Goal: Information Seeking & Learning: Learn about a topic

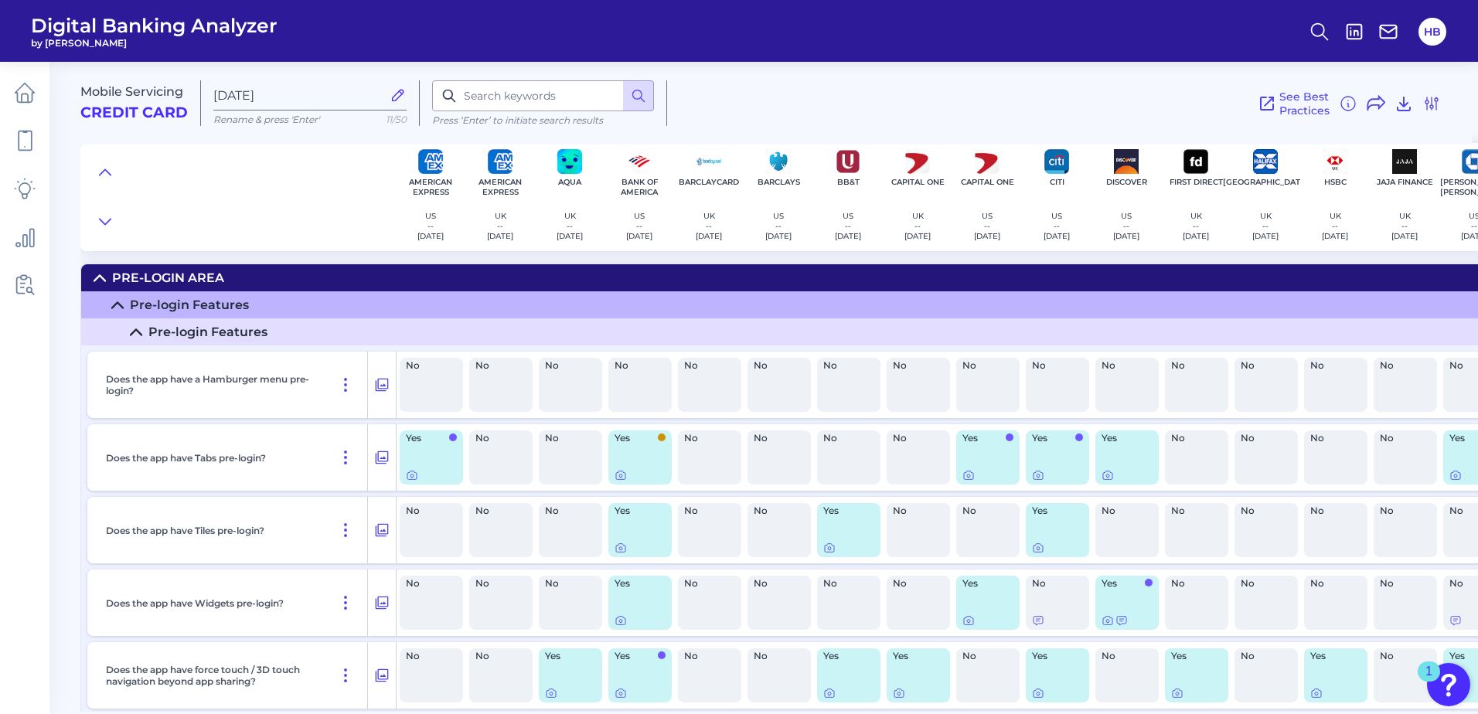
scroll to position [9393, 0]
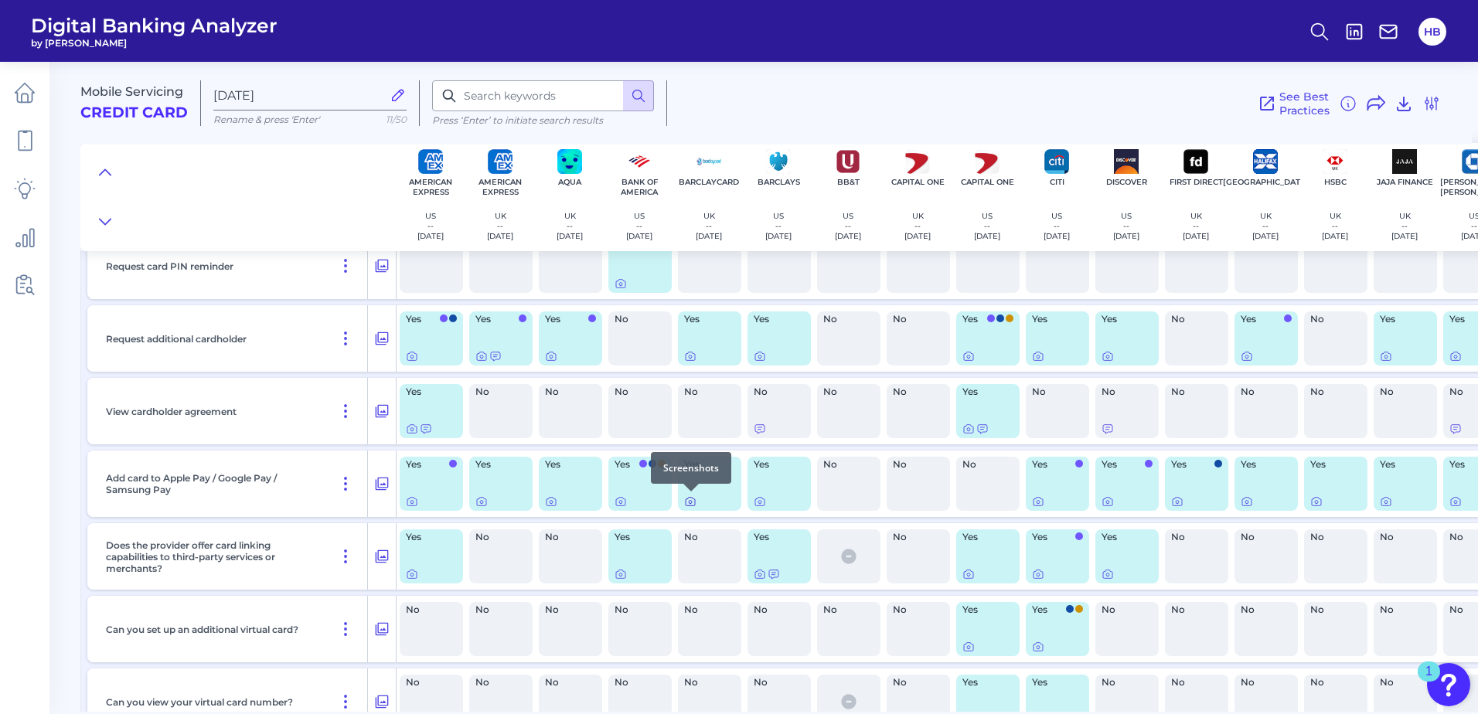
click at [690, 500] on icon at bounding box center [690, 502] width 12 height 12
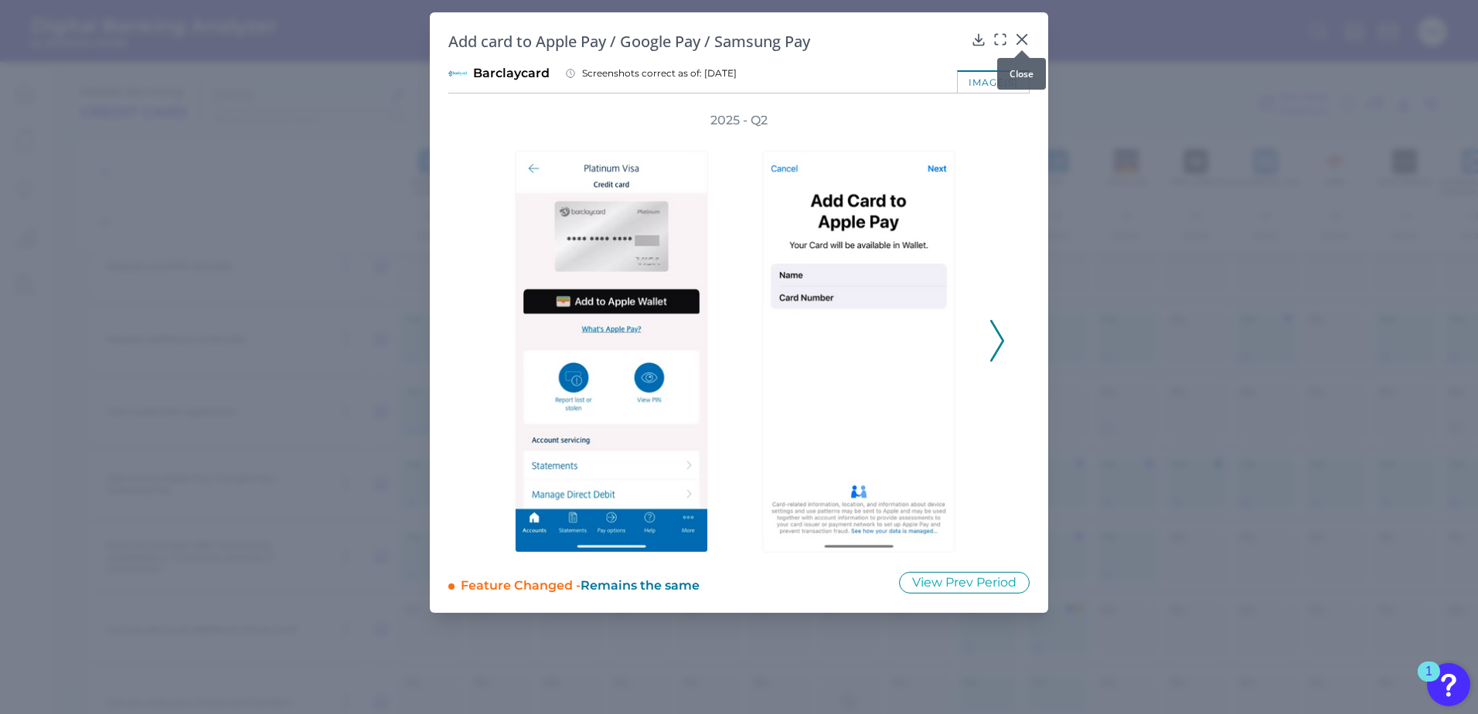
click at [1023, 37] on icon at bounding box center [1021, 39] width 15 height 15
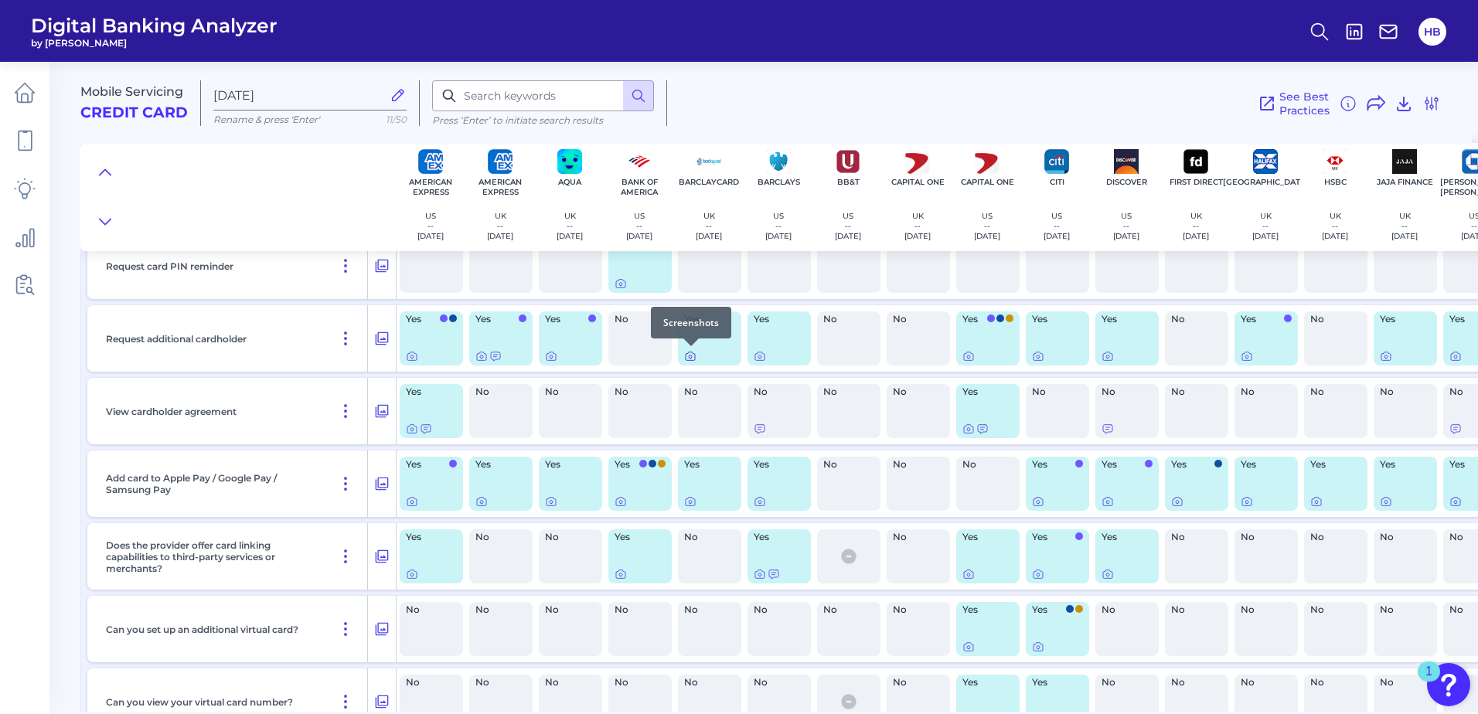
click at [694, 356] on icon at bounding box center [690, 356] width 12 height 12
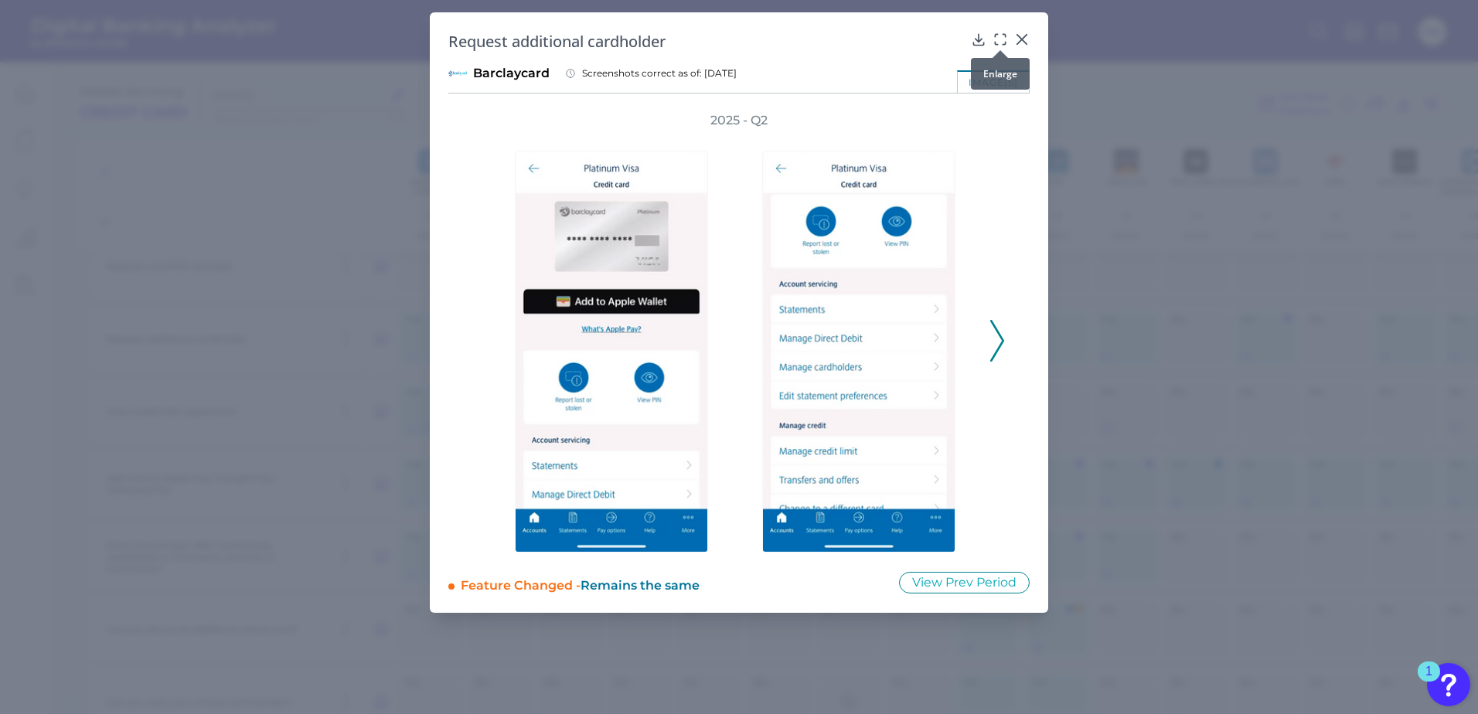
click at [1000, 37] on icon at bounding box center [1000, 39] width 15 height 15
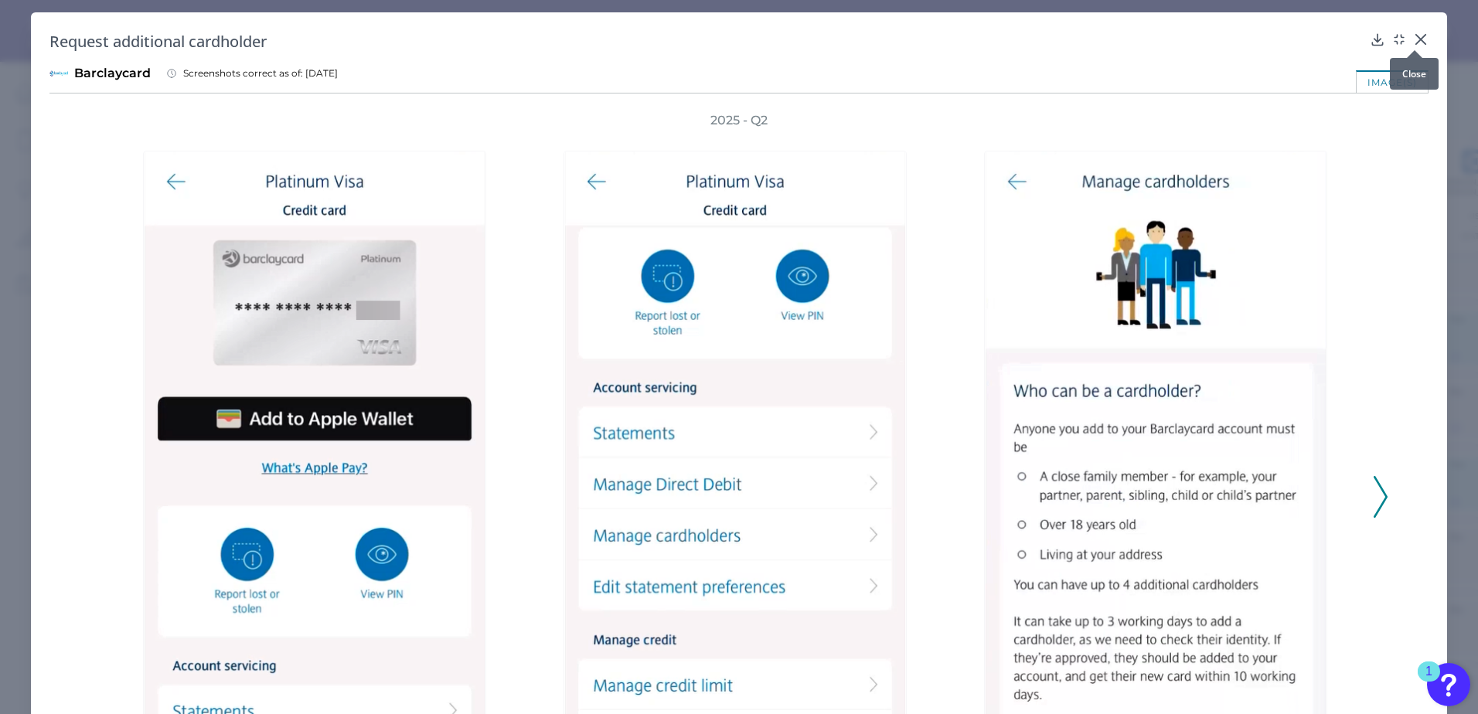
click at [1419, 38] on icon at bounding box center [1420, 39] width 15 height 15
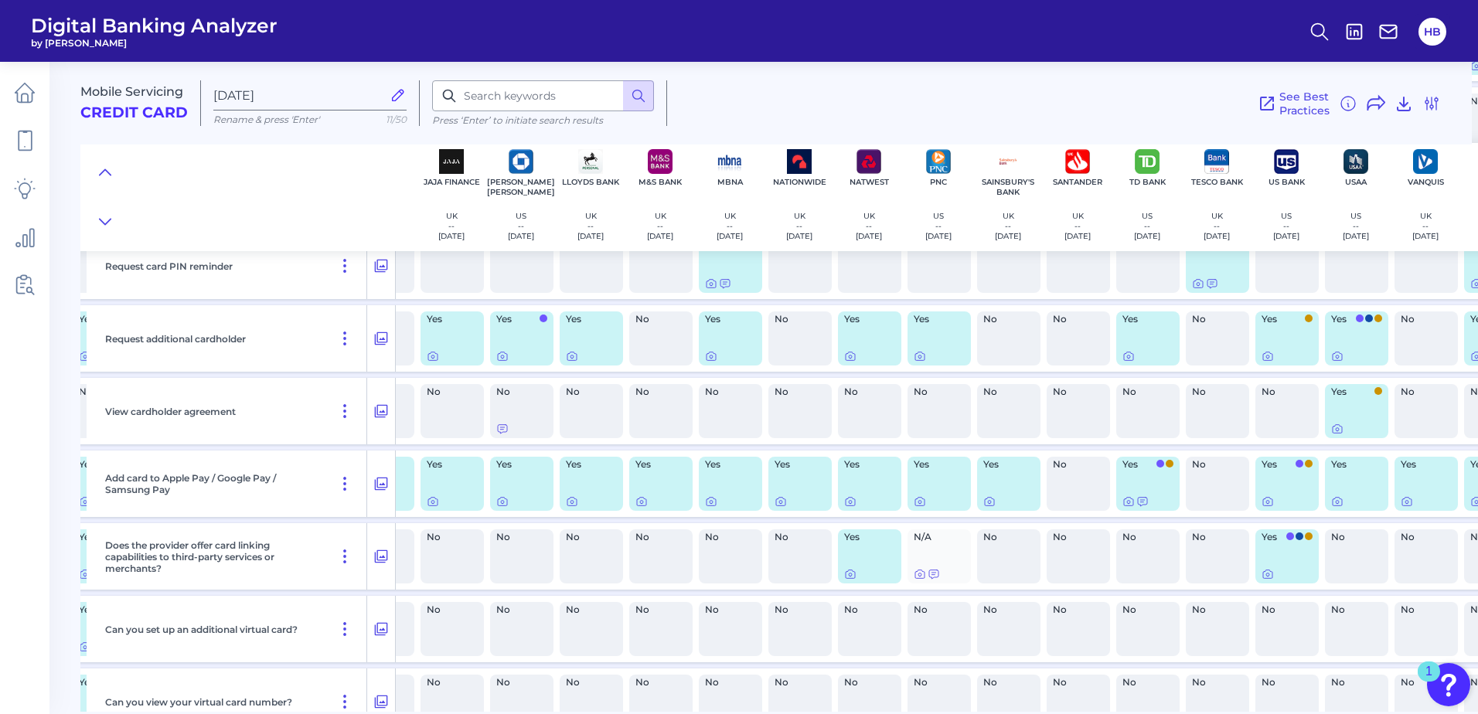
scroll to position [9393, 1088]
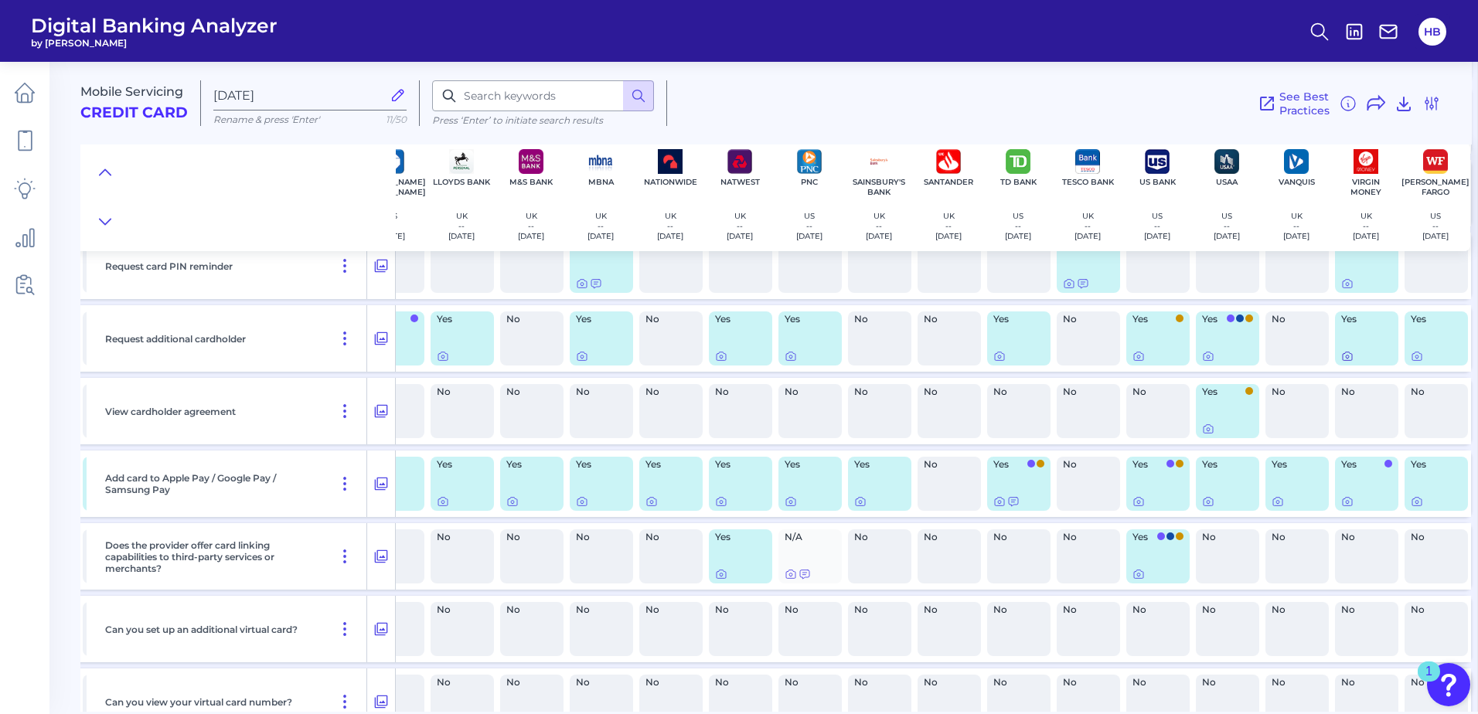
click at [1341, 356] on icon at bounding box center [1347, 356] width 12 height 12
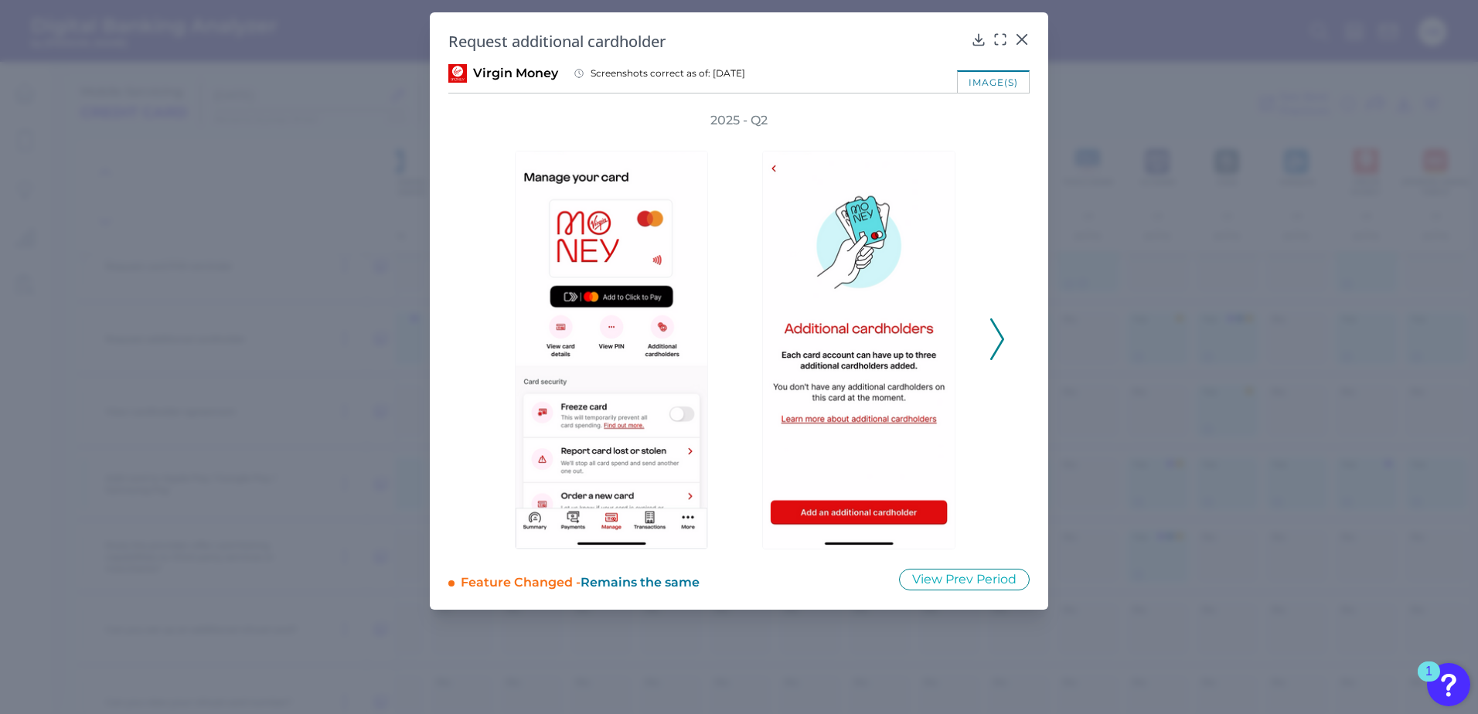
click at [996, 336] on icon at bounding box center [997, 339] width 14 height 42
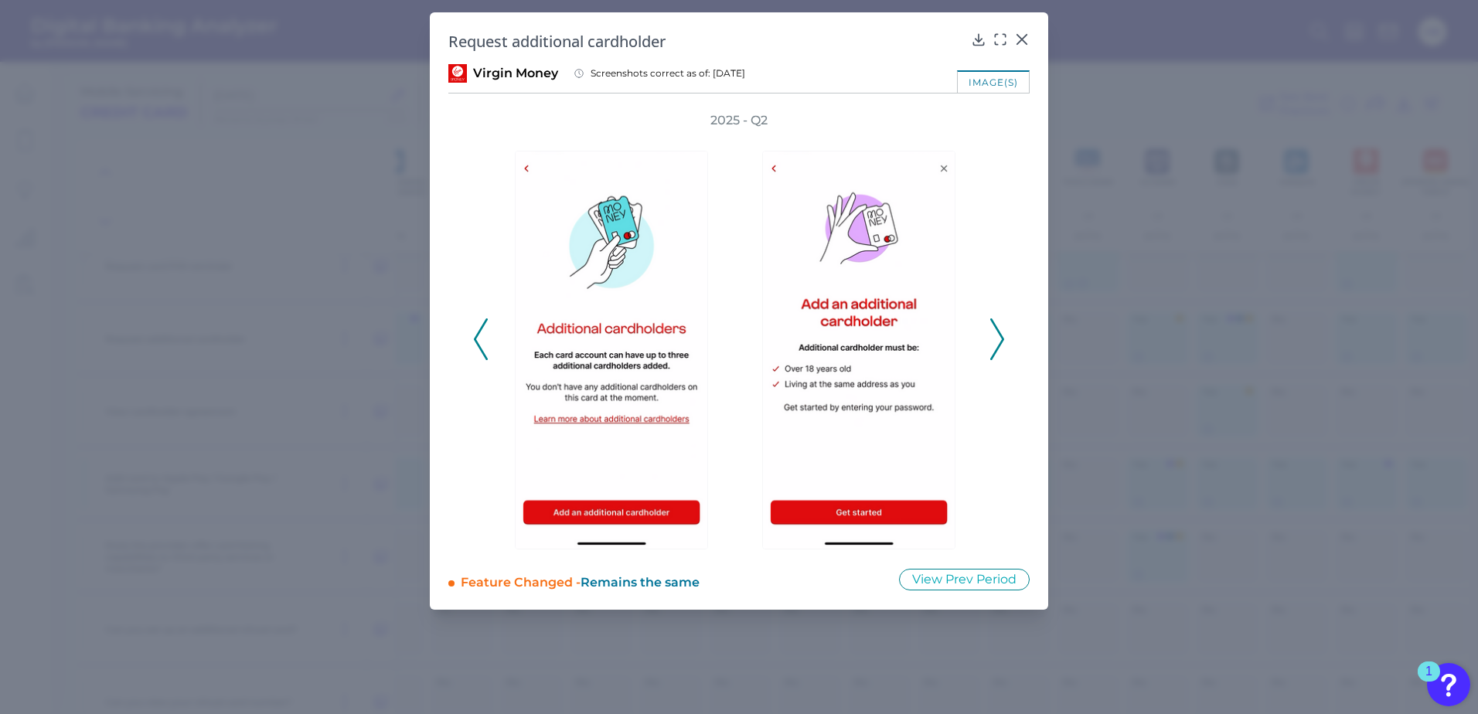
click at [475, 345] on icon at bounding box center [481, 339] width 14 height 42
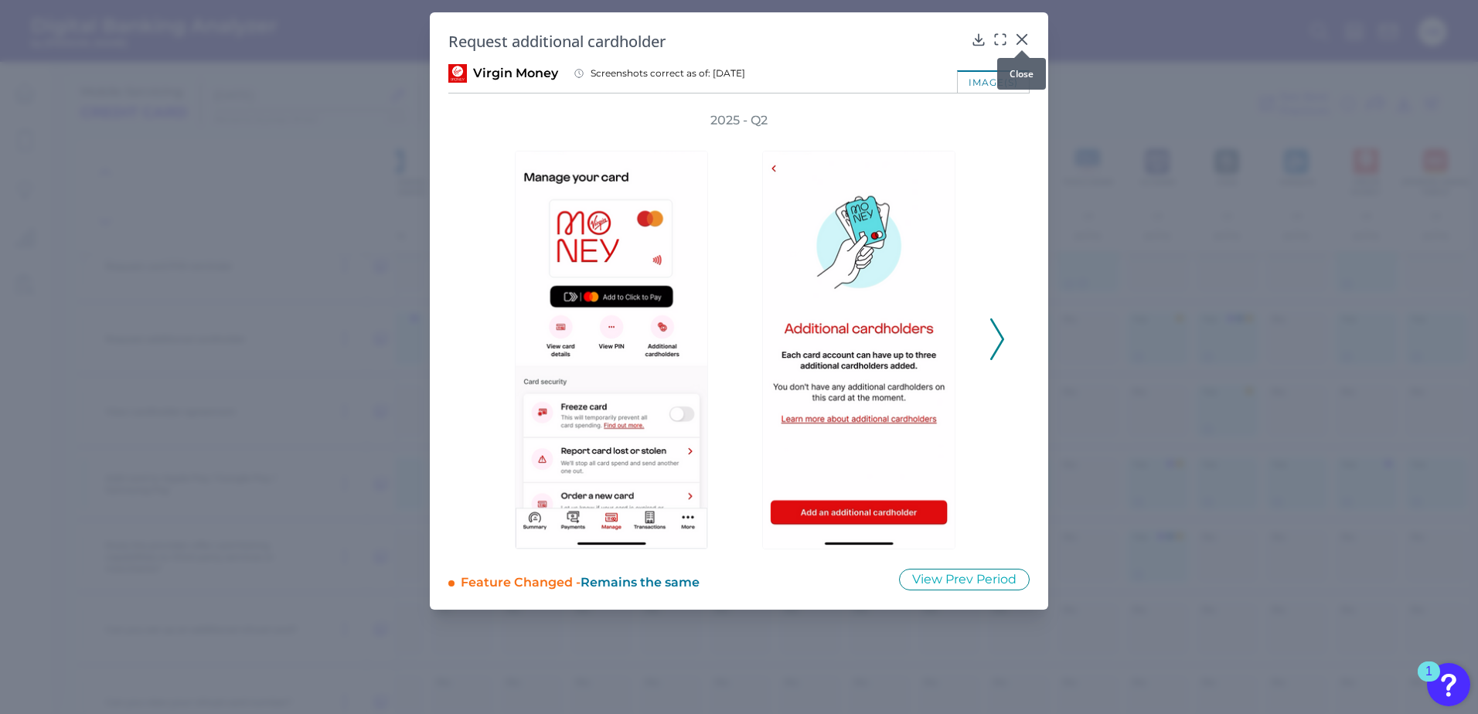
click at [1023, 40] on icon at bounding box center [1021, 39] width 9 height 9
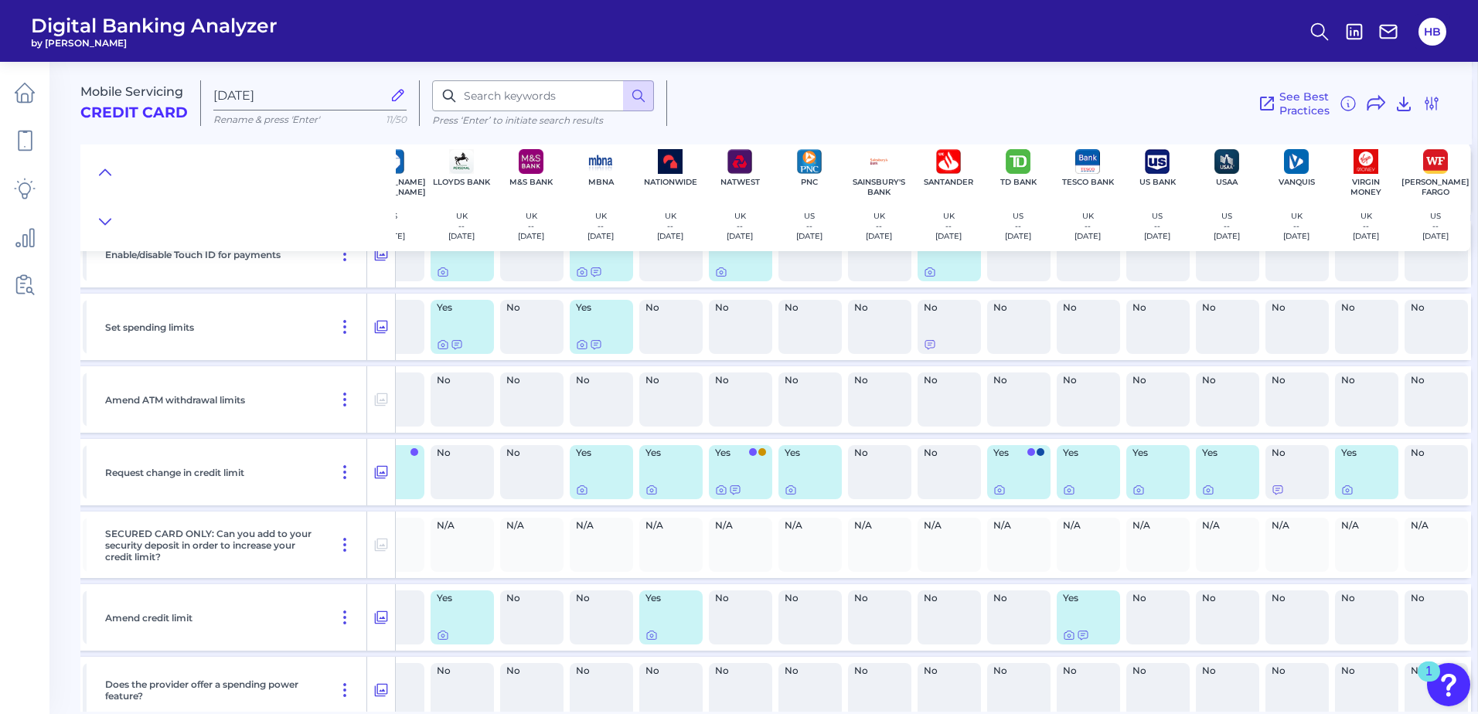
scroll to position [10630, 1088]
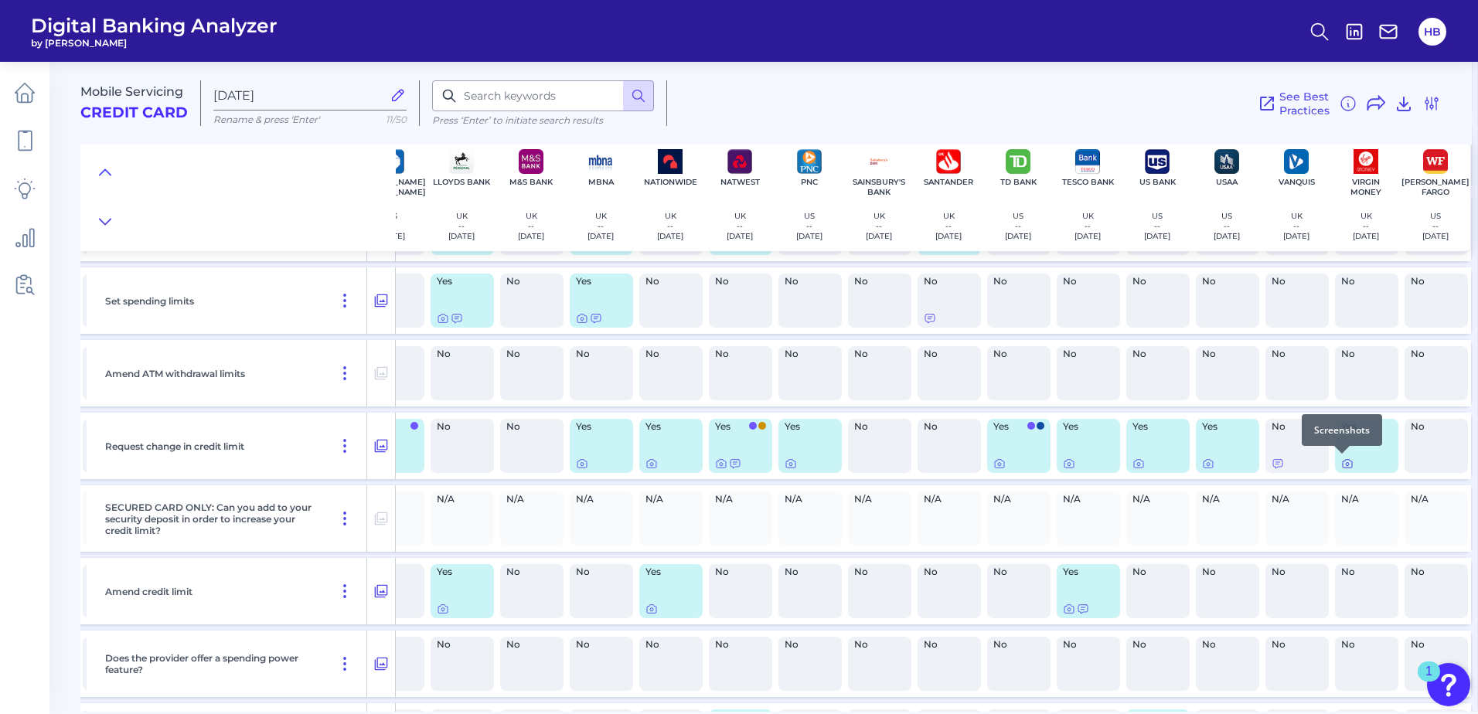
click at [1344, 465] on icon at bounding box center [1347, 464] width 12 height 12
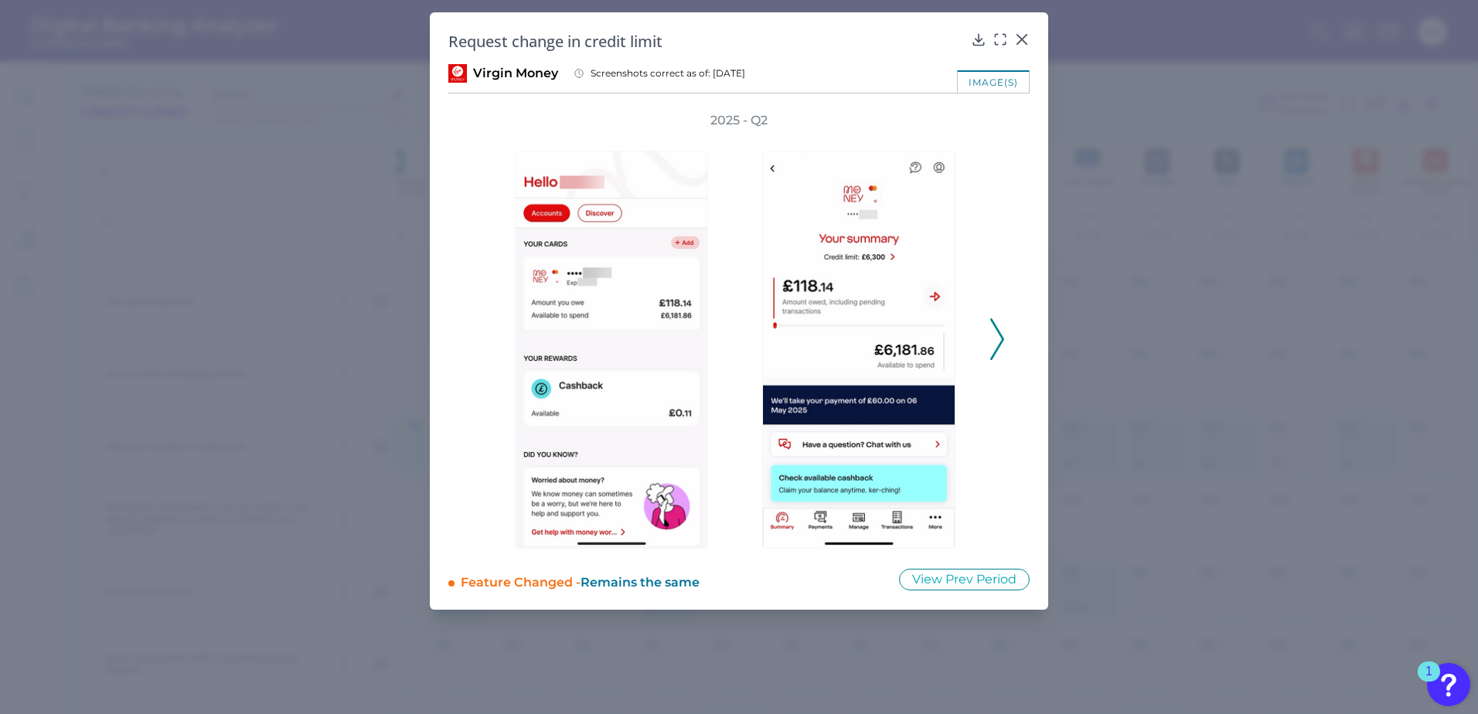
click at [1001, 341] on polyline at bounding box center [997, 338] width 12 height 39
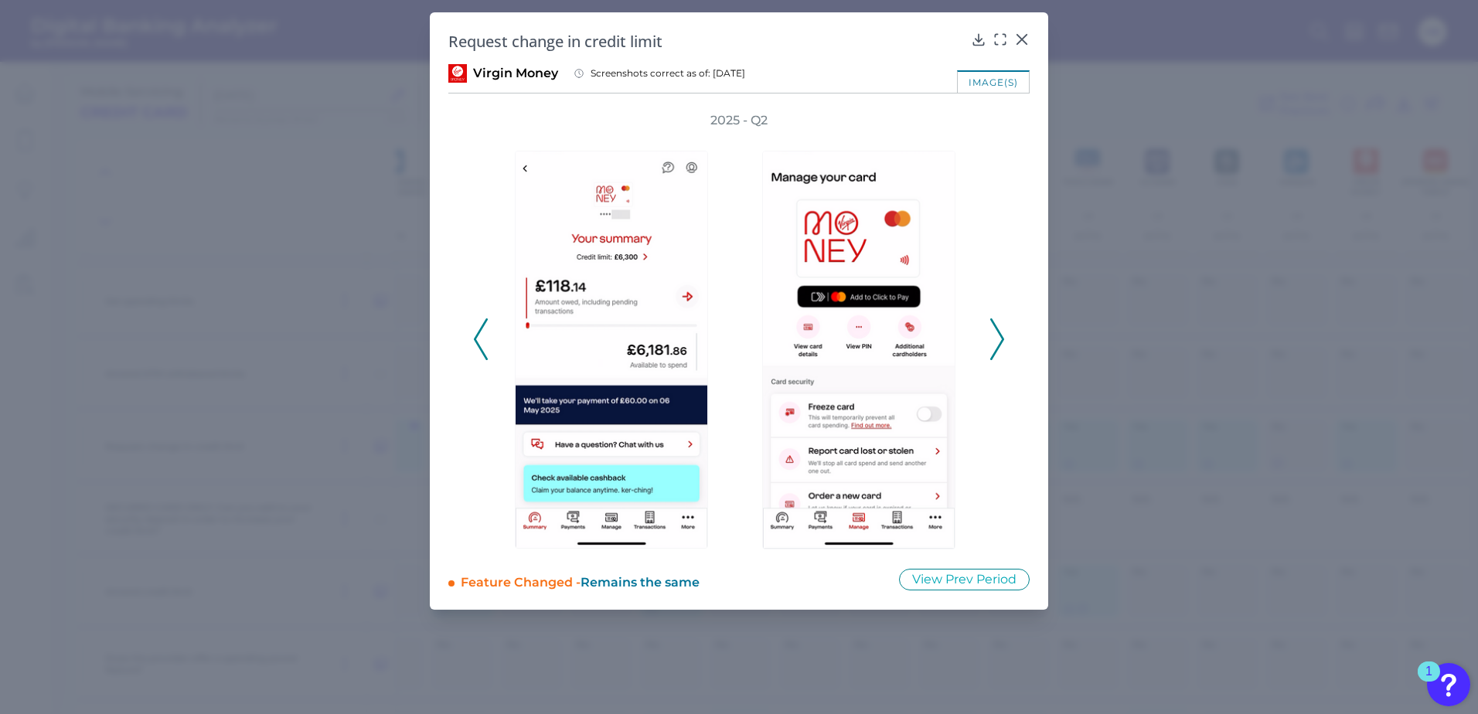
click at [1001, 341] on polyline at bounding box center [997, 338] width 12 height 39
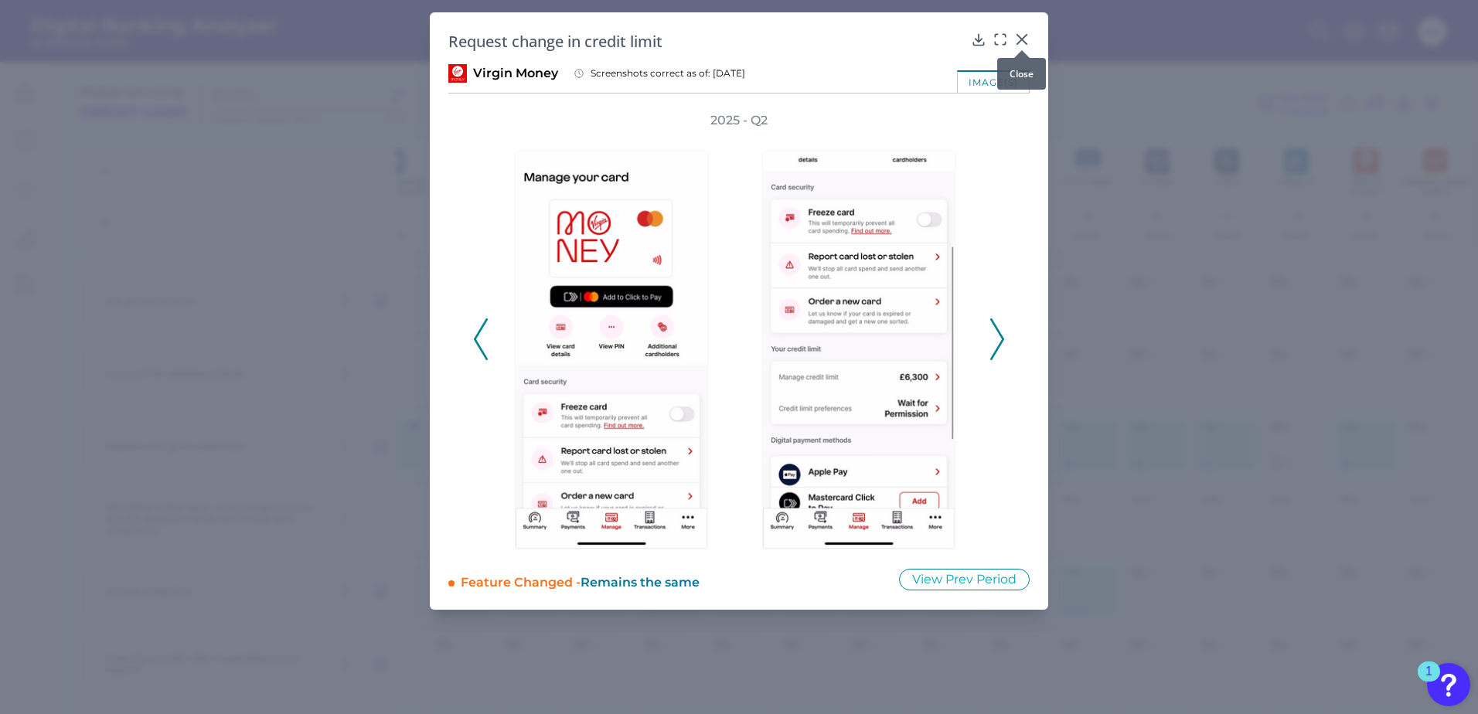
click at [1021, 41] on icon at bounding box center [1021, 39] width 9 height 9
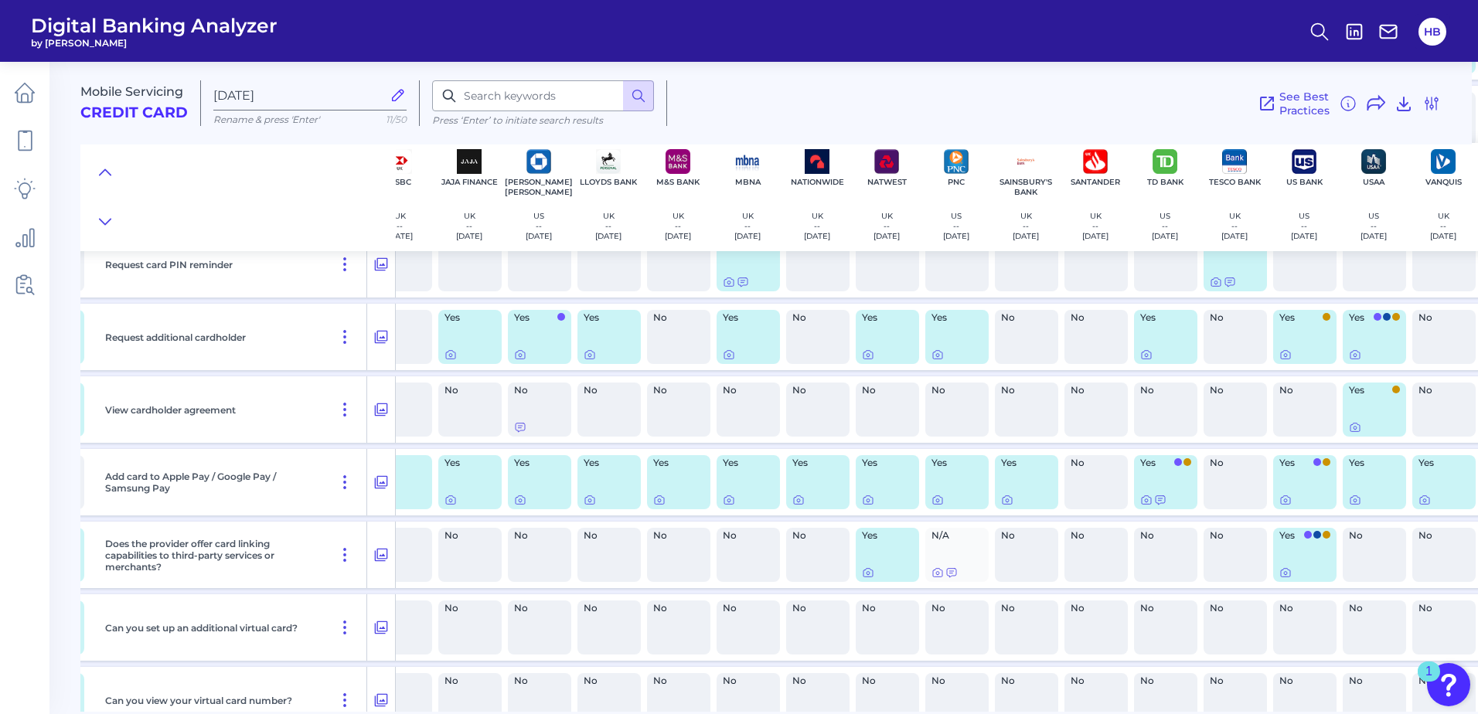
scroll to position [9393, 935]
click at [452, 352] on div at bounding box center [451, 346] width 15 height 15
click at [447, 356] on icon at bounding box center [451, 356] width 12 height 12
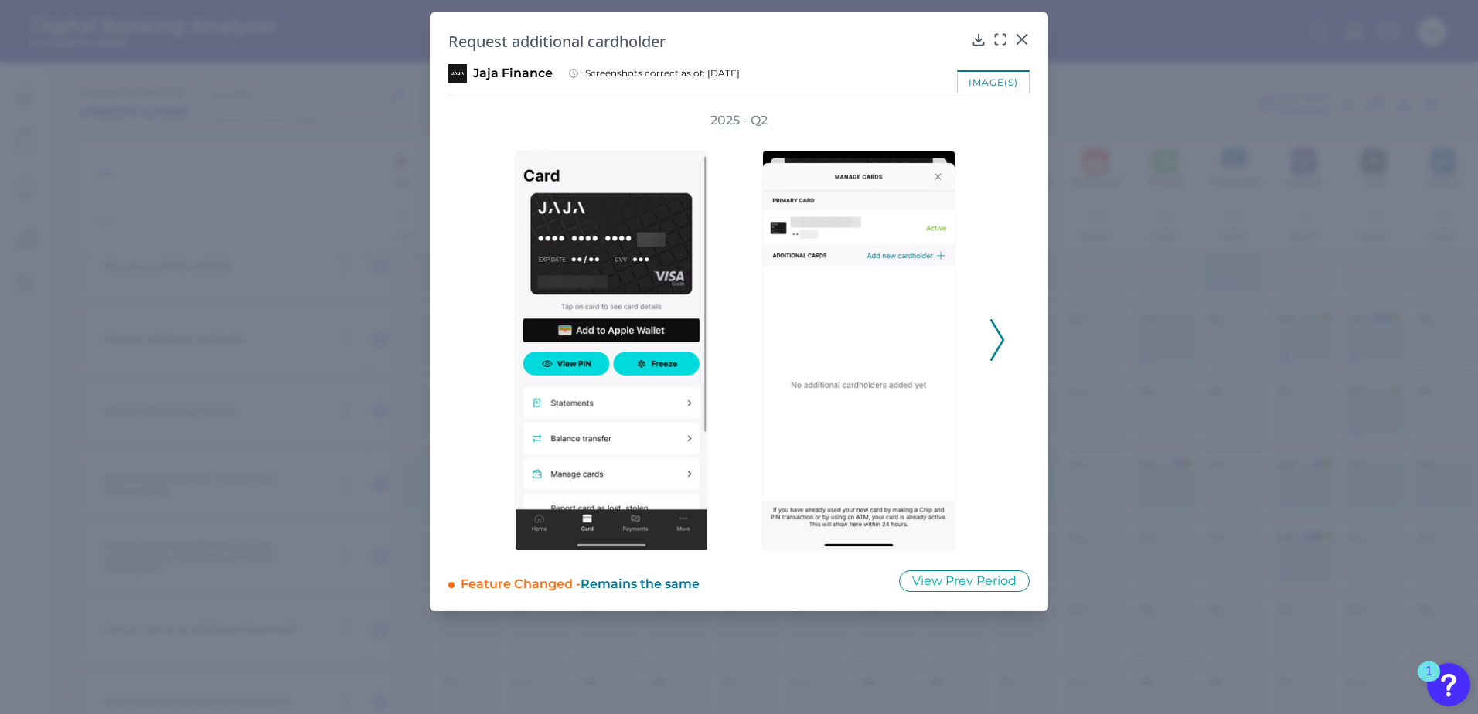
click at [995, 340] on icon at bounding box center [997, 340] width 14 height 42
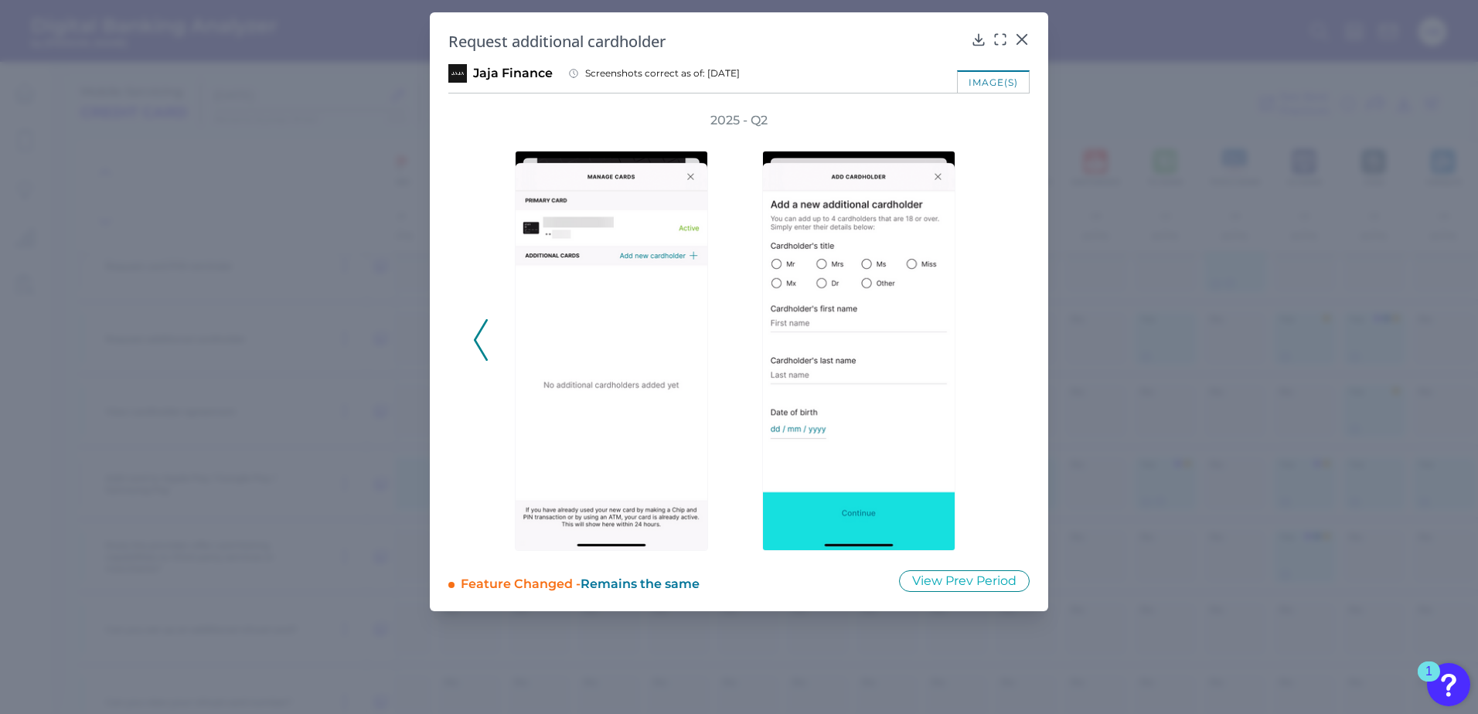
drag, startPoint x: 997, startPoint y: 339, endPoint x: 1007, endPoint y: 359, distance: 22.5
click at [1007, 357] on div "2025 - Q2" at bounding box center [738, 331] width 581 height 439
click at [1028, 39] on icon at bounding box center [1021, 39] width 15 height 15
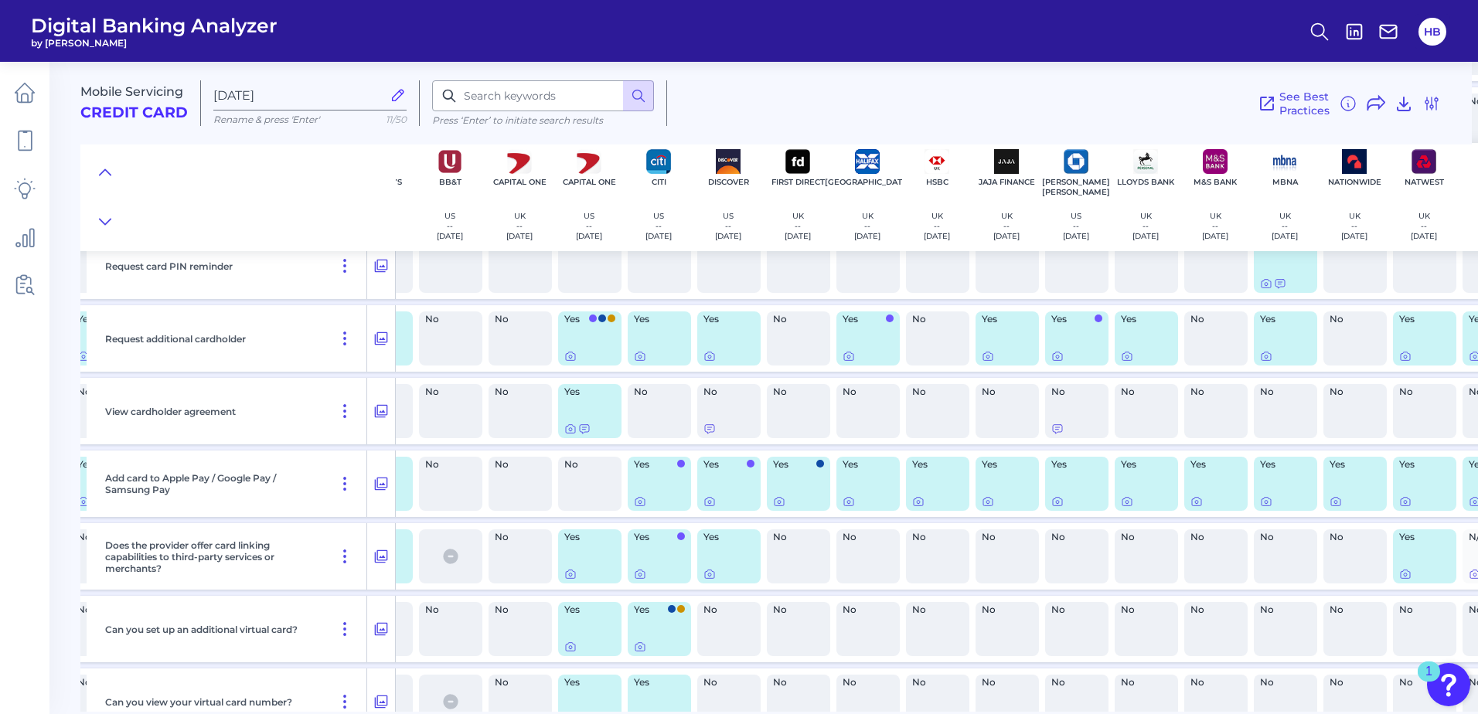
scroll to position [9393, 526]
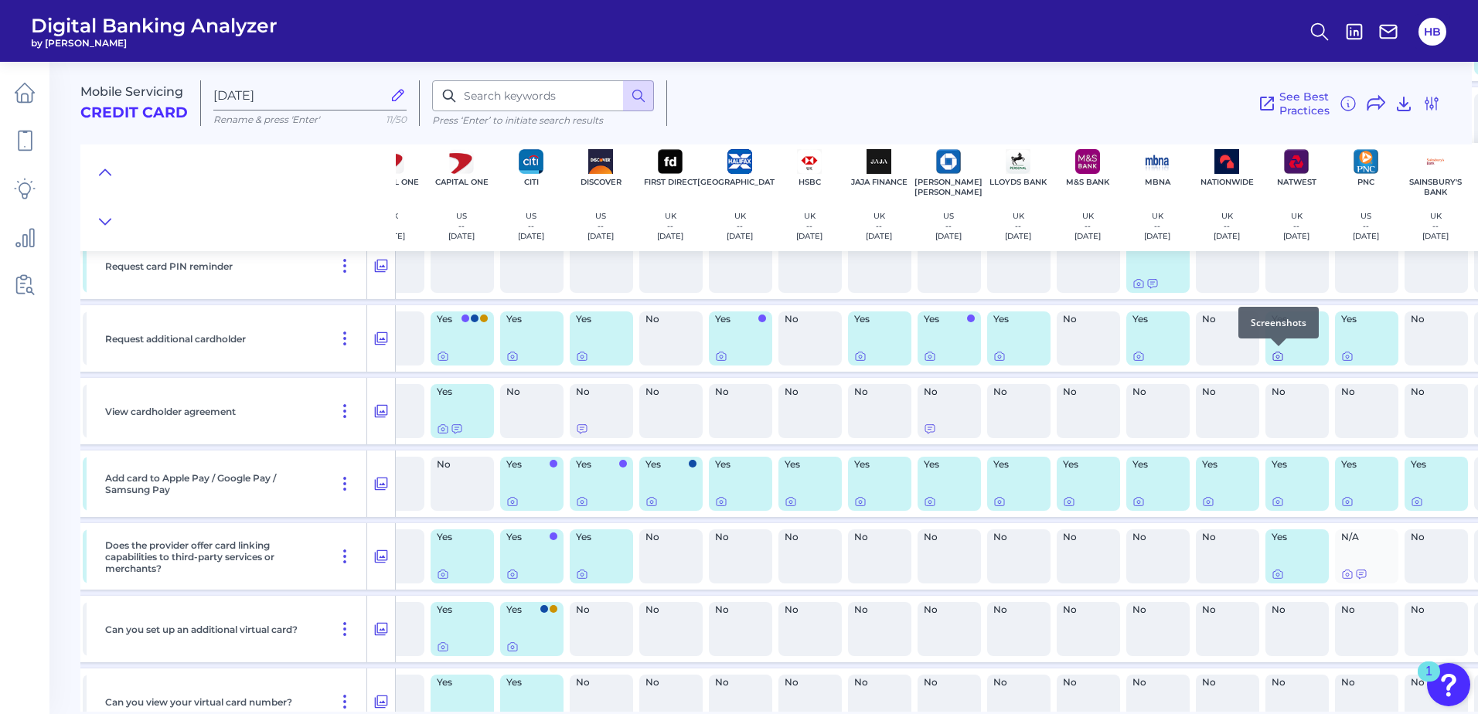
click at [1276, 355] on icon at bounding box center [1278, 356] width 12 height 12
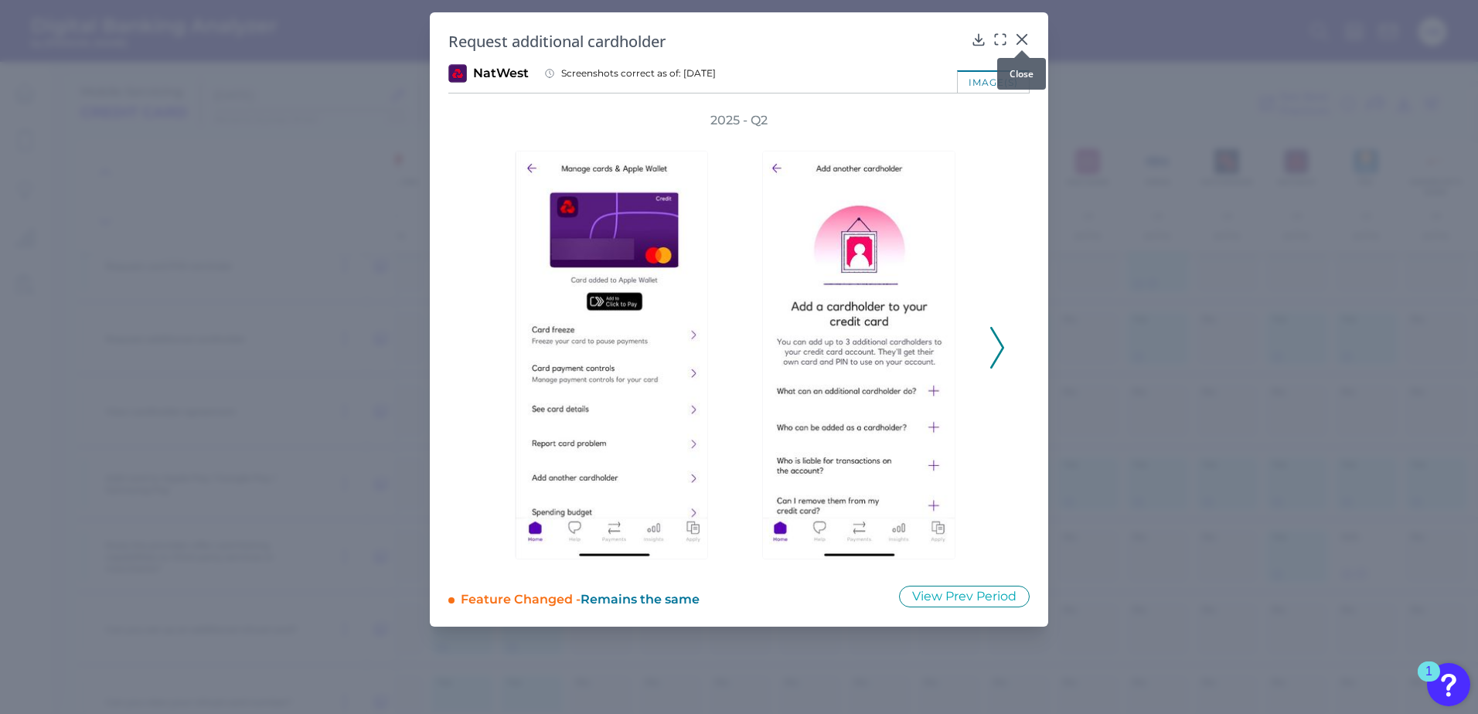
click at [1020, 40] on icon at bounding box center [1021, 39] width 15 height 15
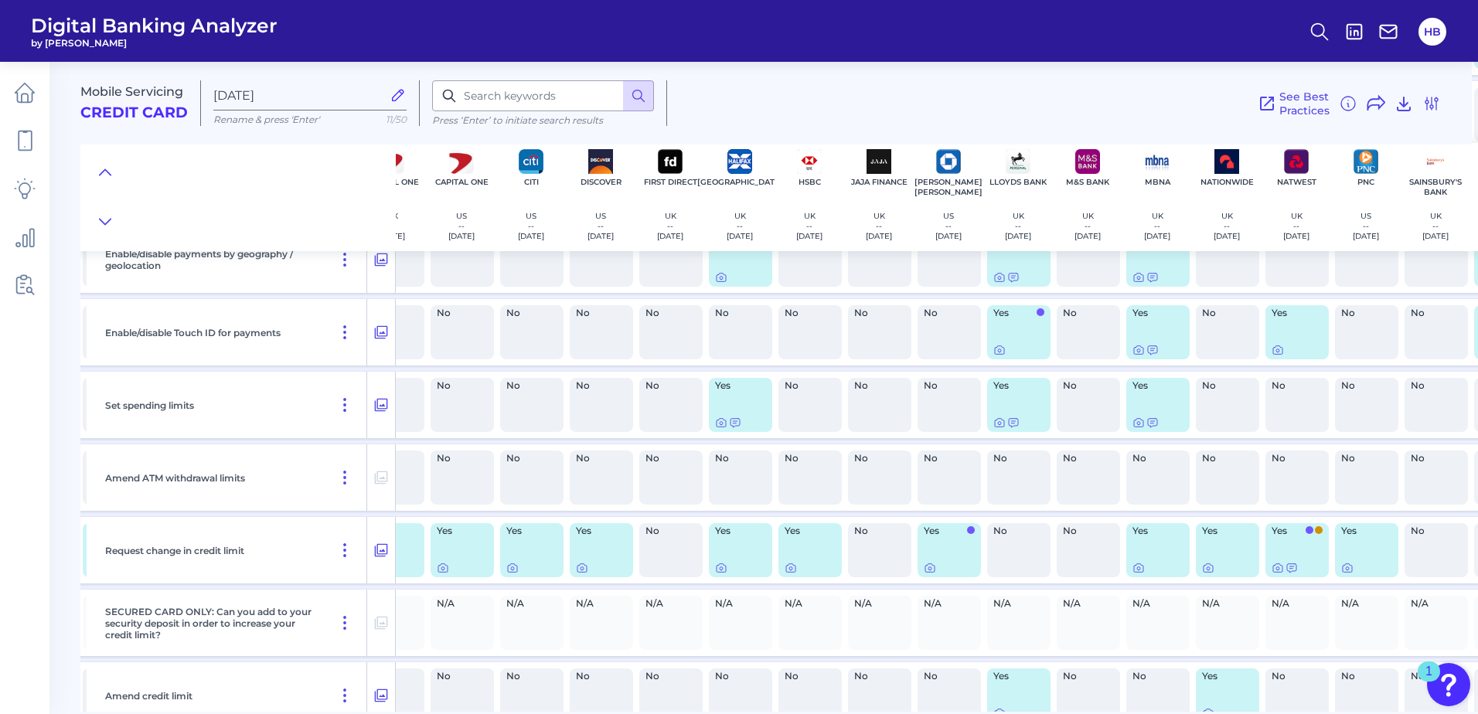
scroll to position [10553, 526]
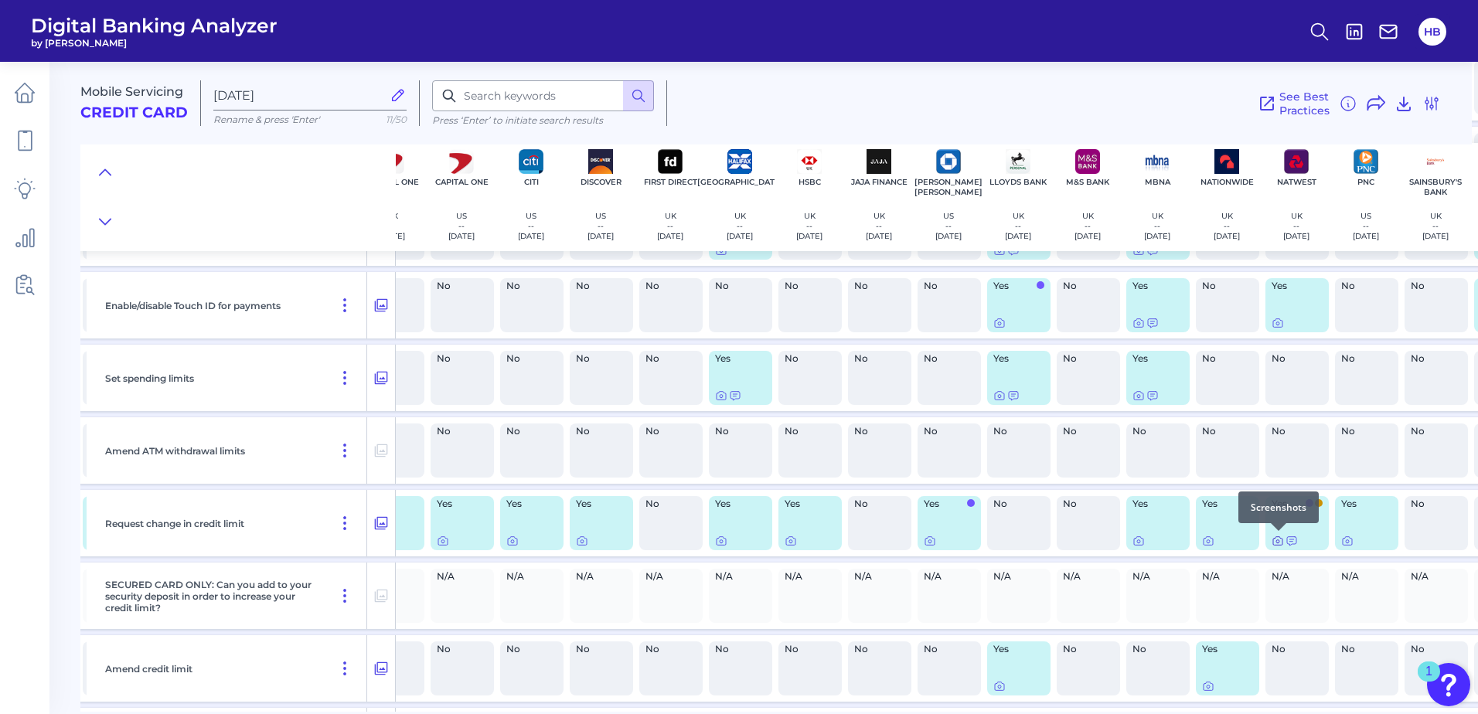
click at [1278, 545] on icon at bounding box center [1277, 541] width 9 height 9
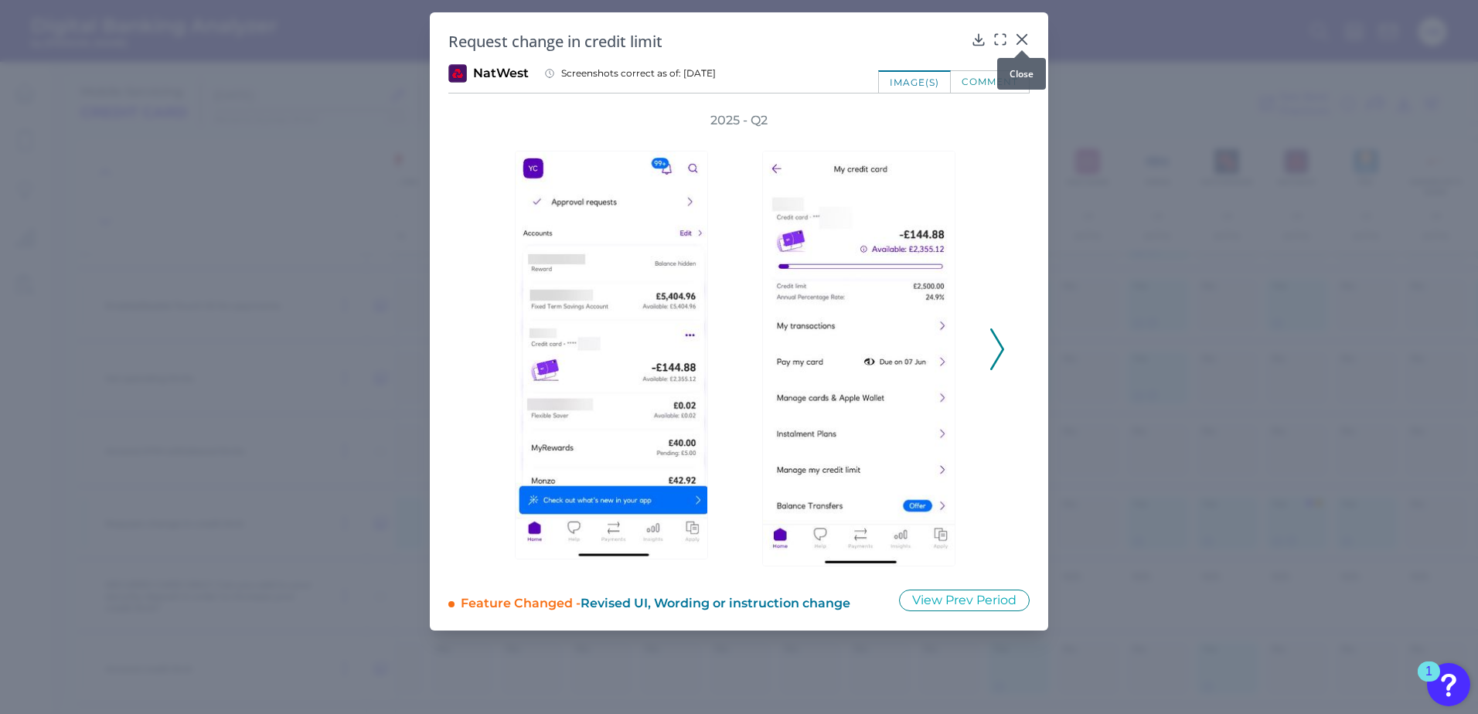
click at [1024, 41] on icon at bounding box center [1021, 39] width 9 height 9
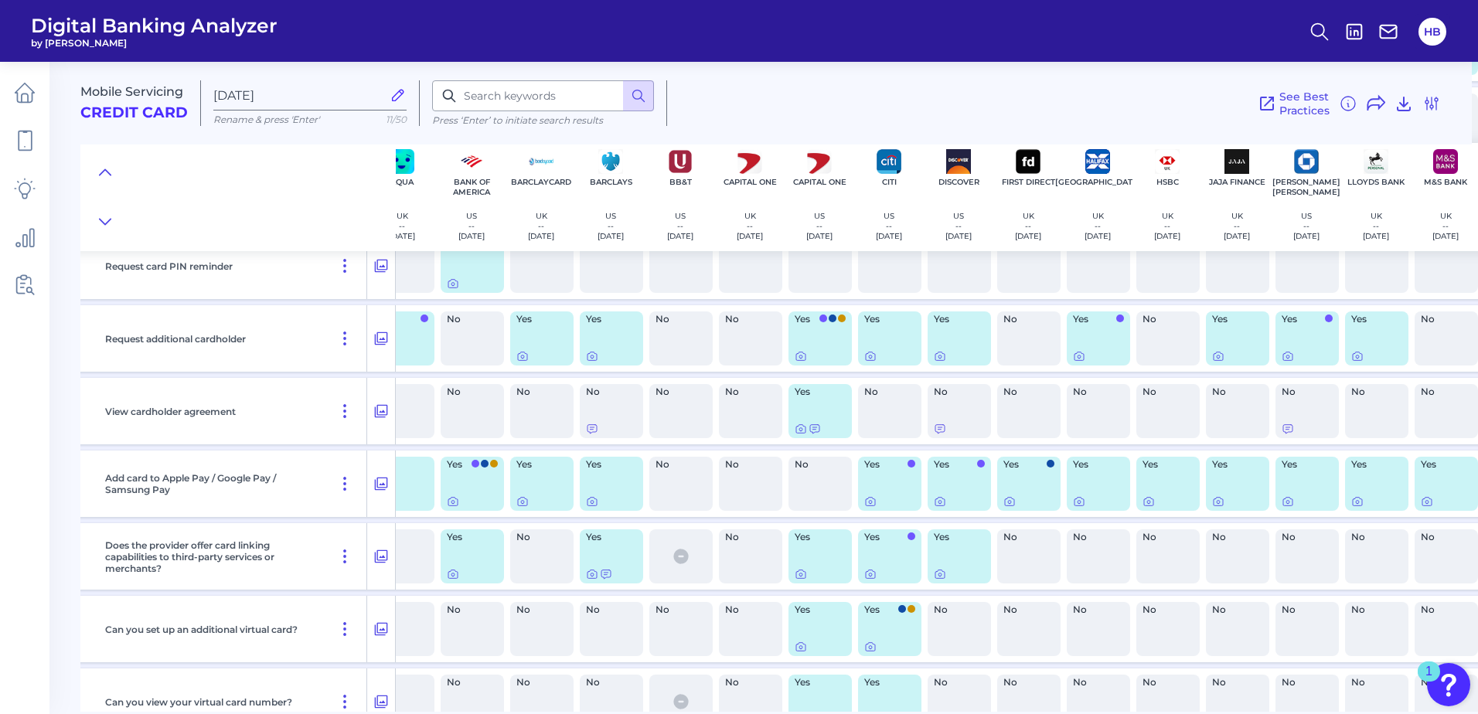
scroll to position [9393, 0]
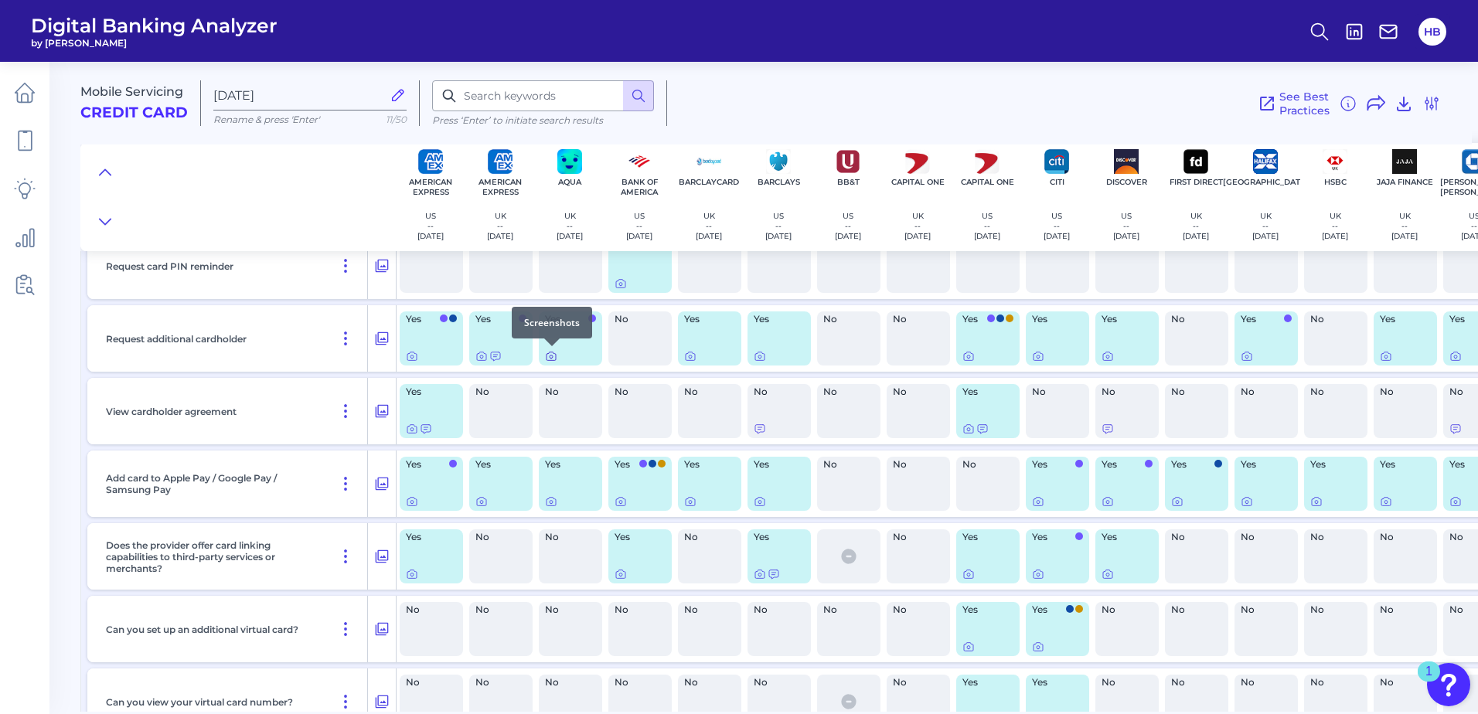
click at [550, 353] on div at bounding box center [551, 346] width 15 height 15
click at [552, 359] on icon at bounding box center [551, 356] width 12 height 12
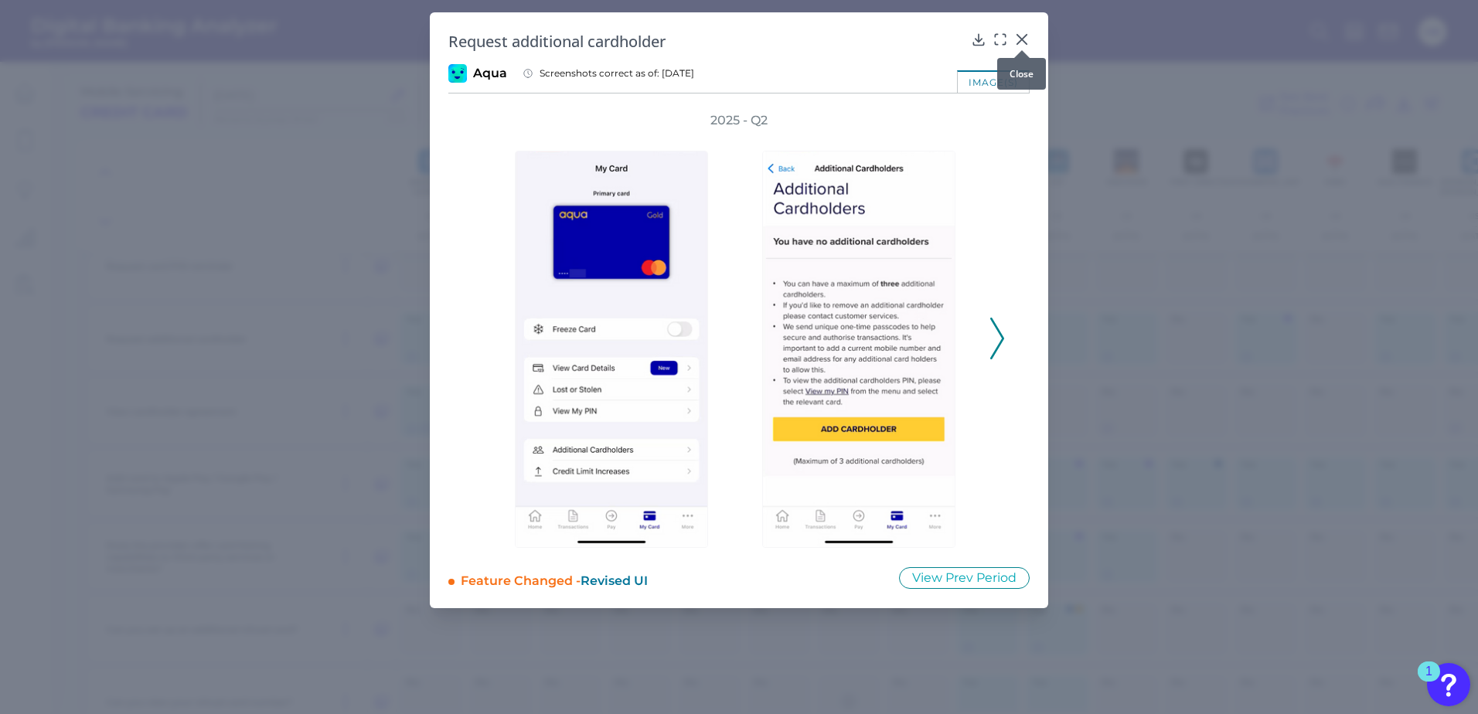
click at [1024, 39] on icon at bounding box center [1021, 39] width 15 height 15
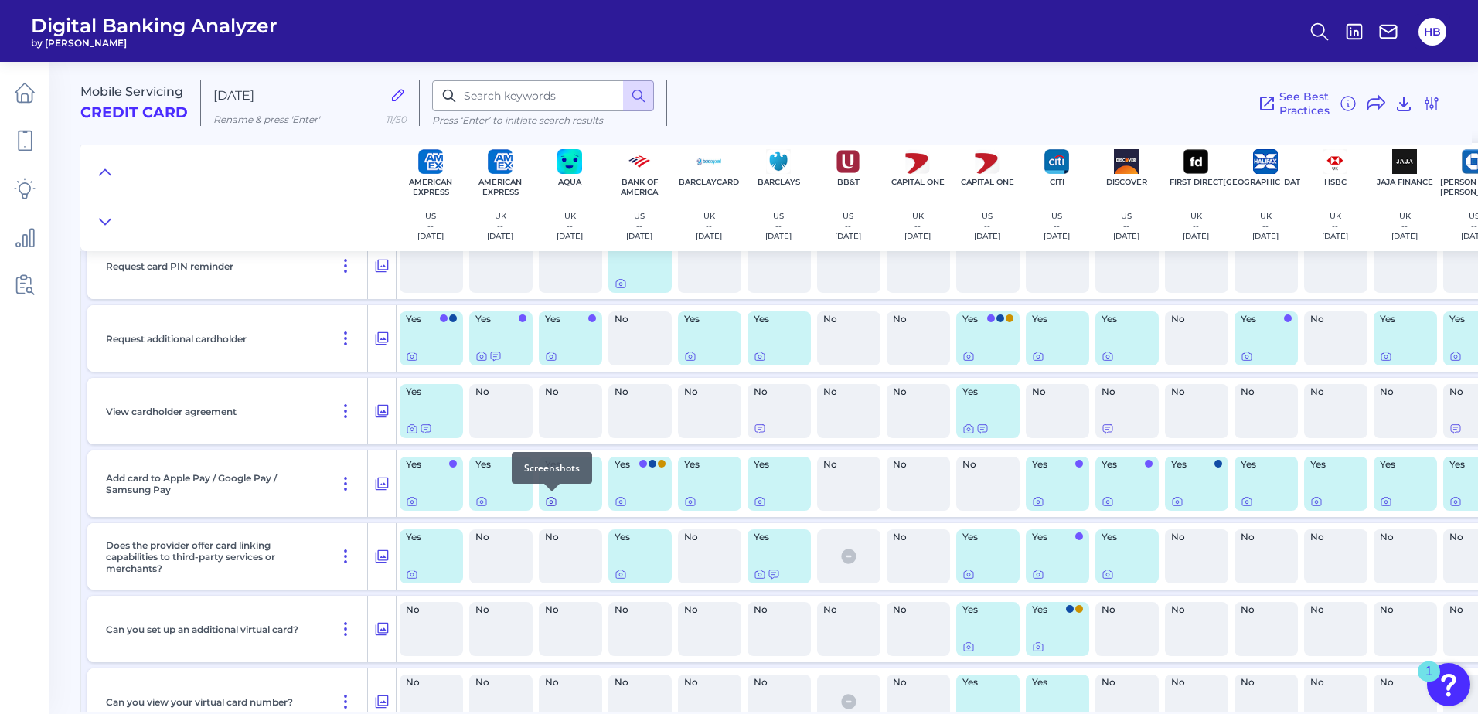
click at [552, 500] on icon at bounding box center [551, 502] width 12 height 12
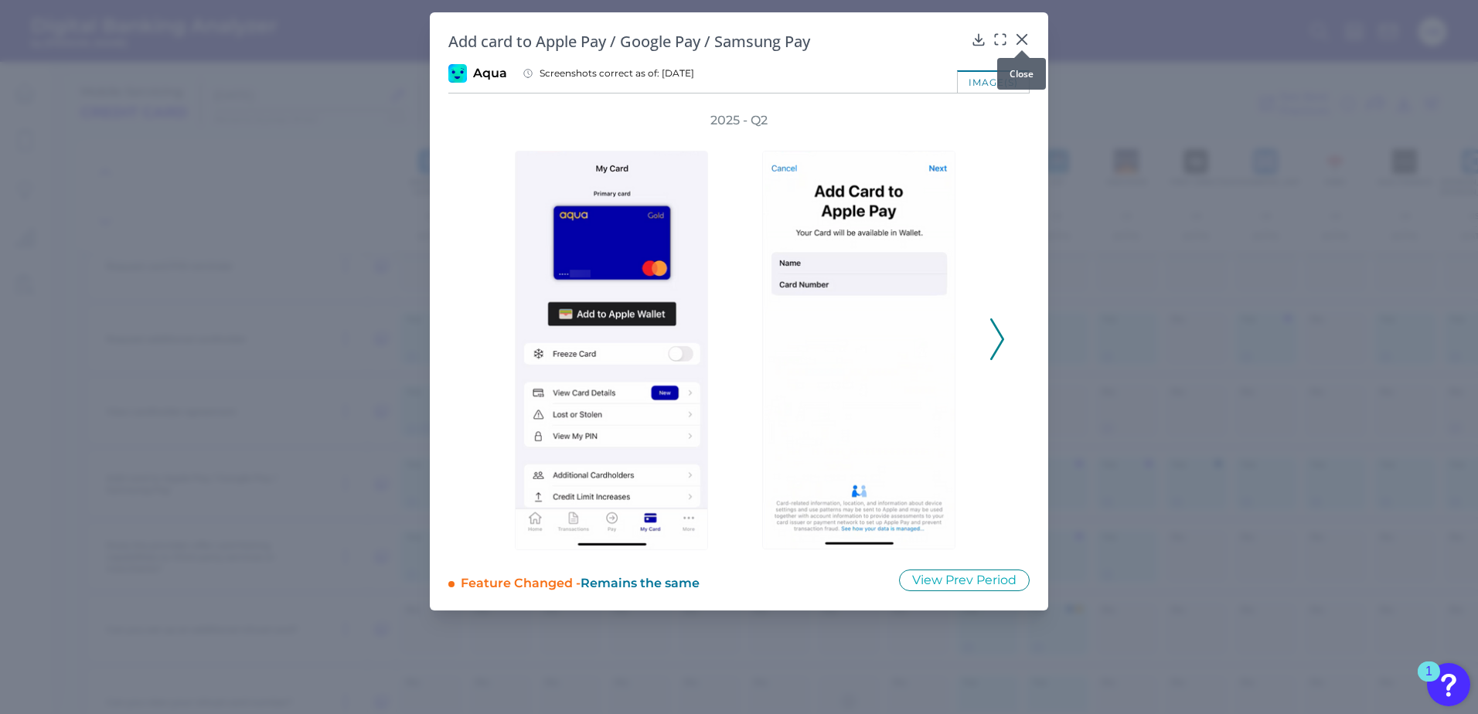
click at [1019, 36] on icon at bounding box center [1021, 39] width 9 height 9
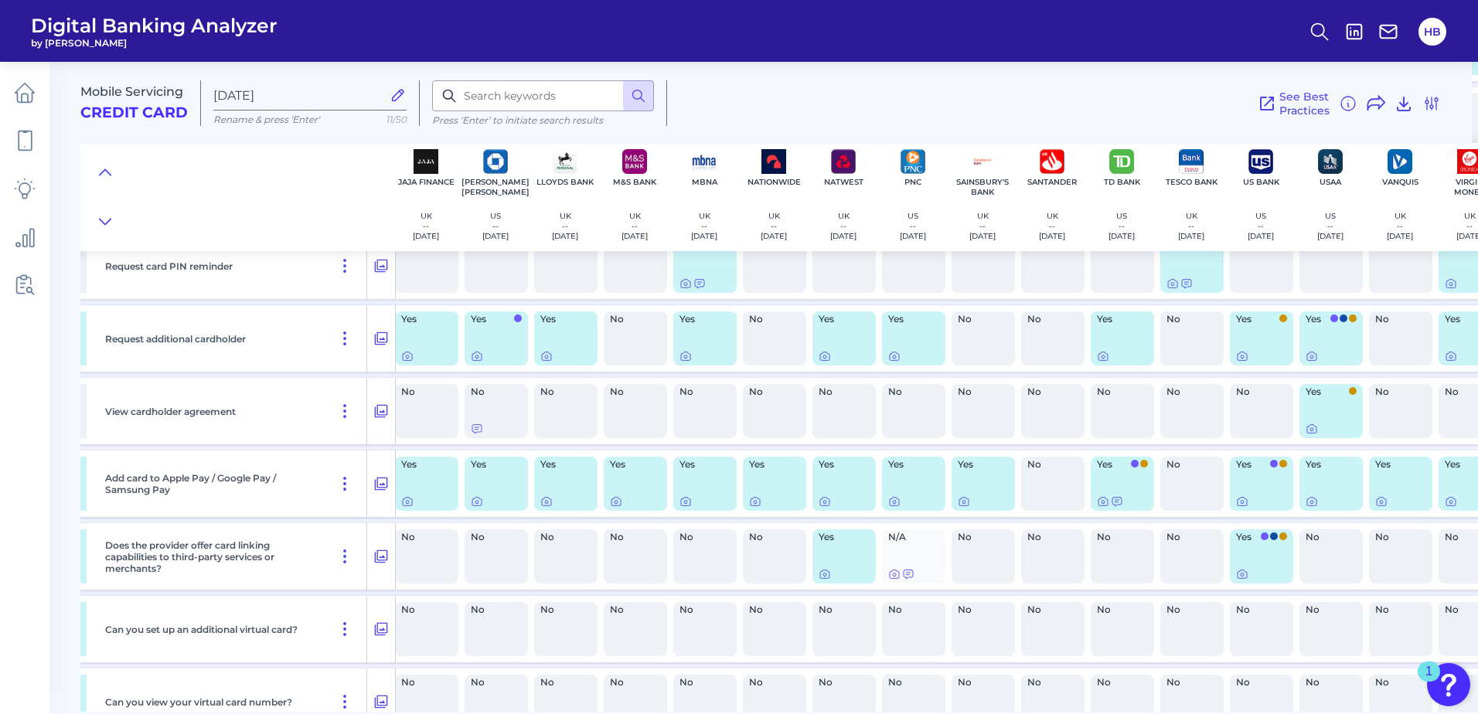
scroll to position [9393, 1088]
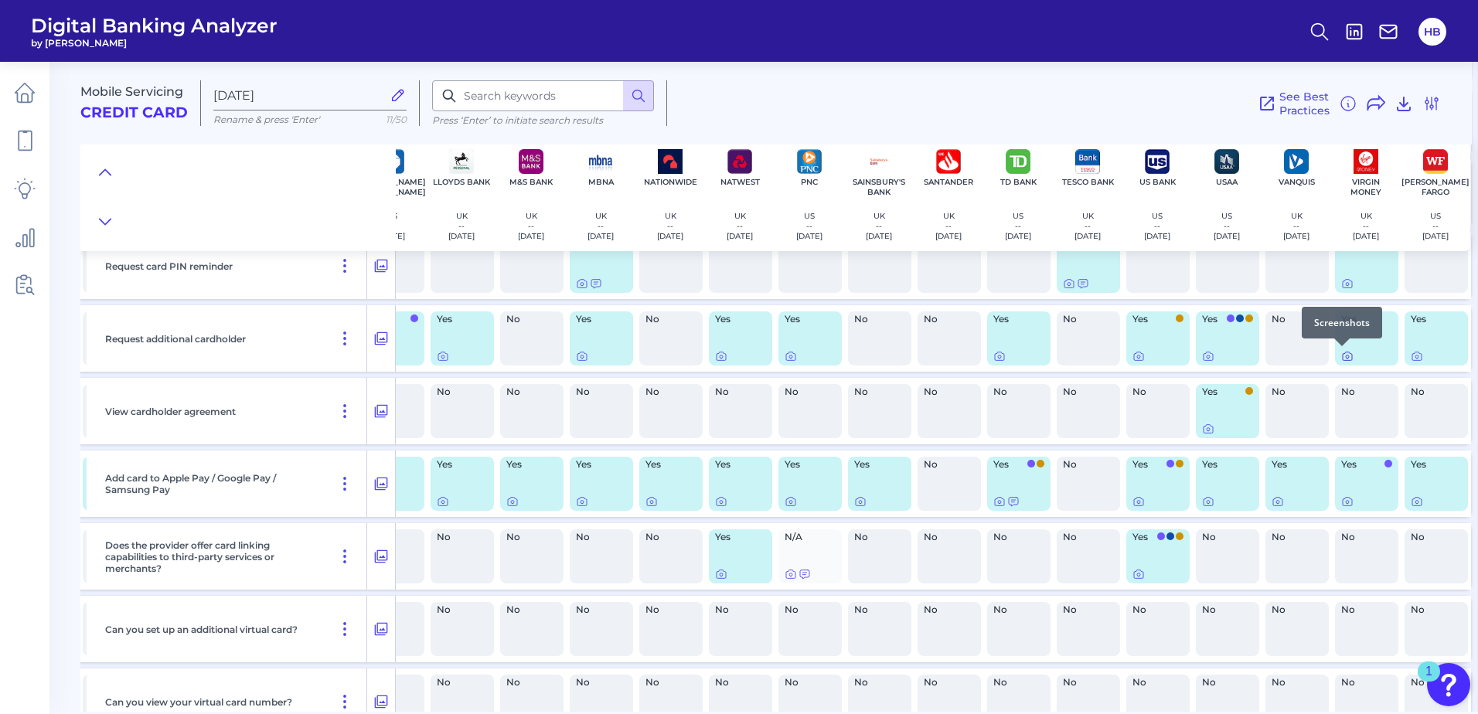
click at [1341, 355] on icon at bounding box center [1347, 356] width 12 height 12
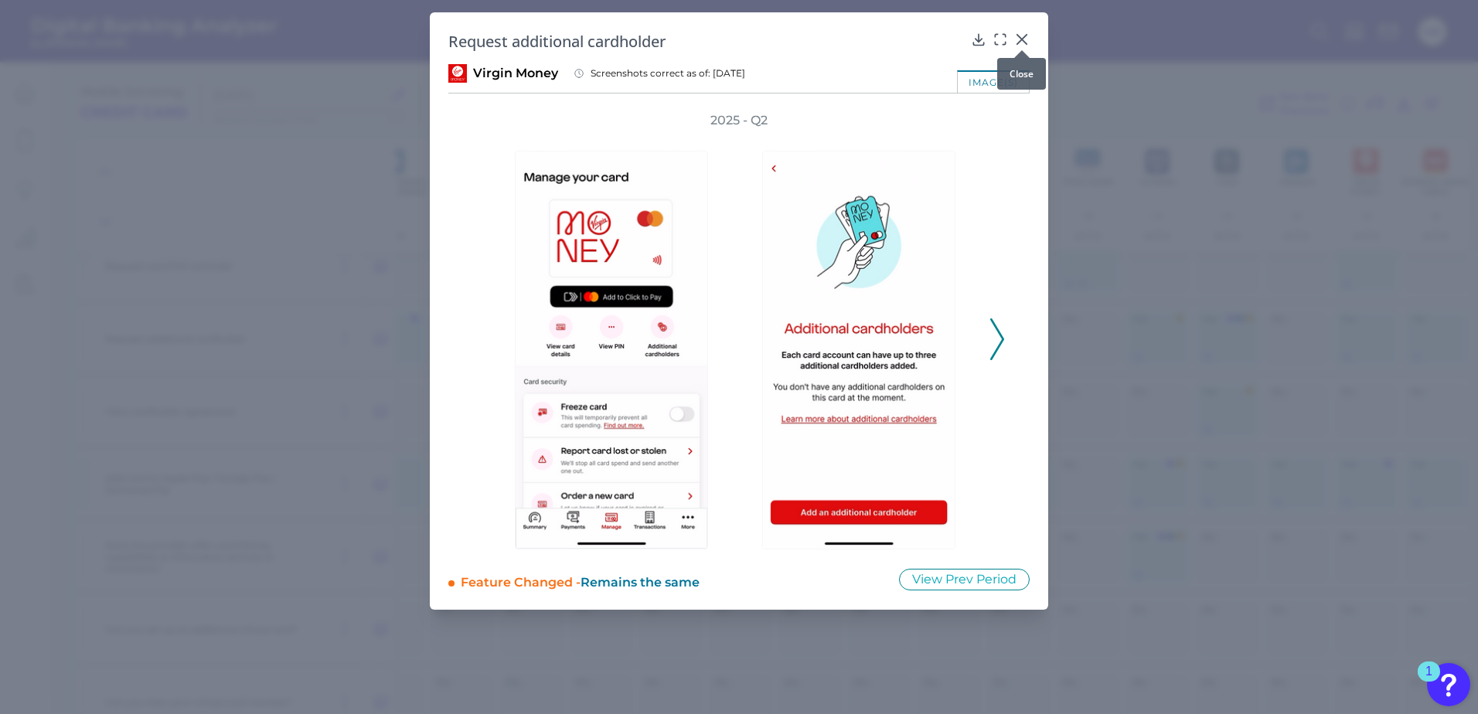
click at [1020, 39] on icon at bounding box center [1021, 39] width 9 height 9
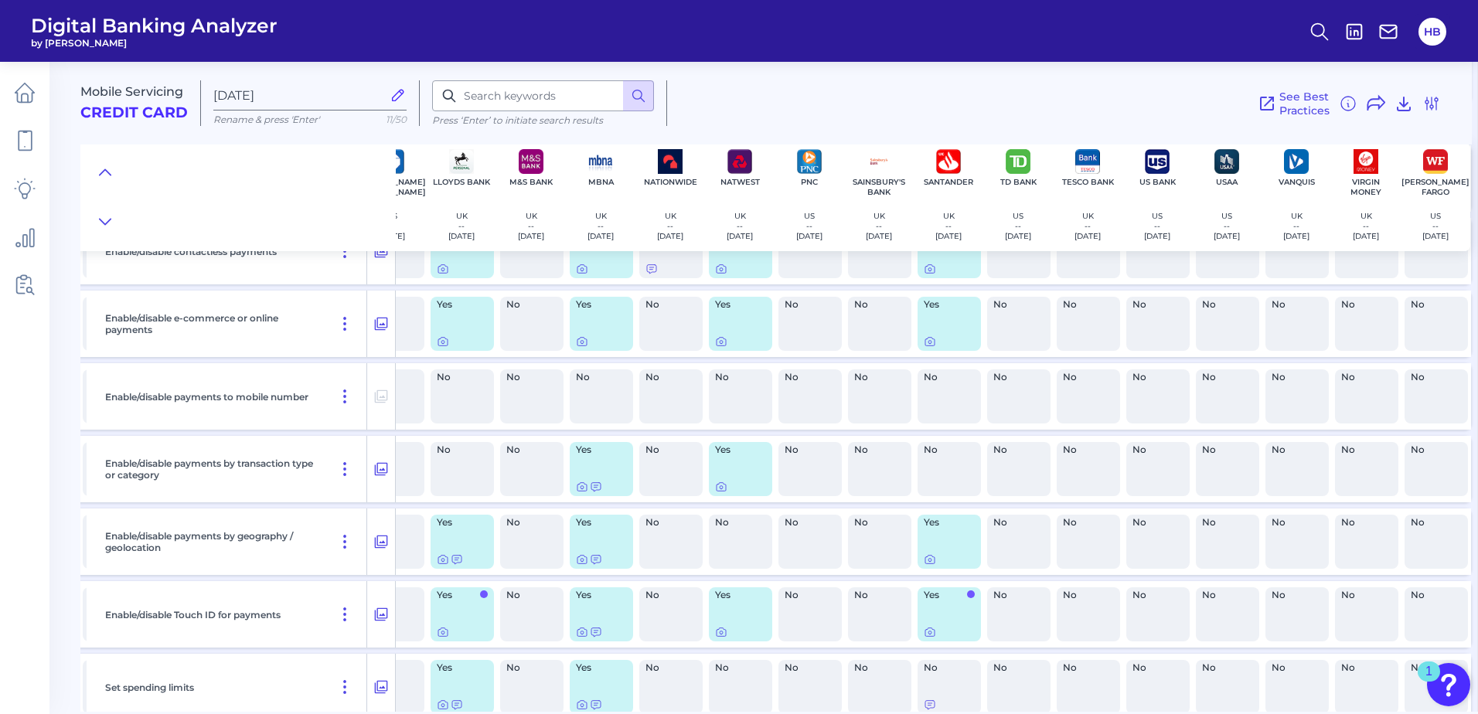
scroll to position [10553, 1088]
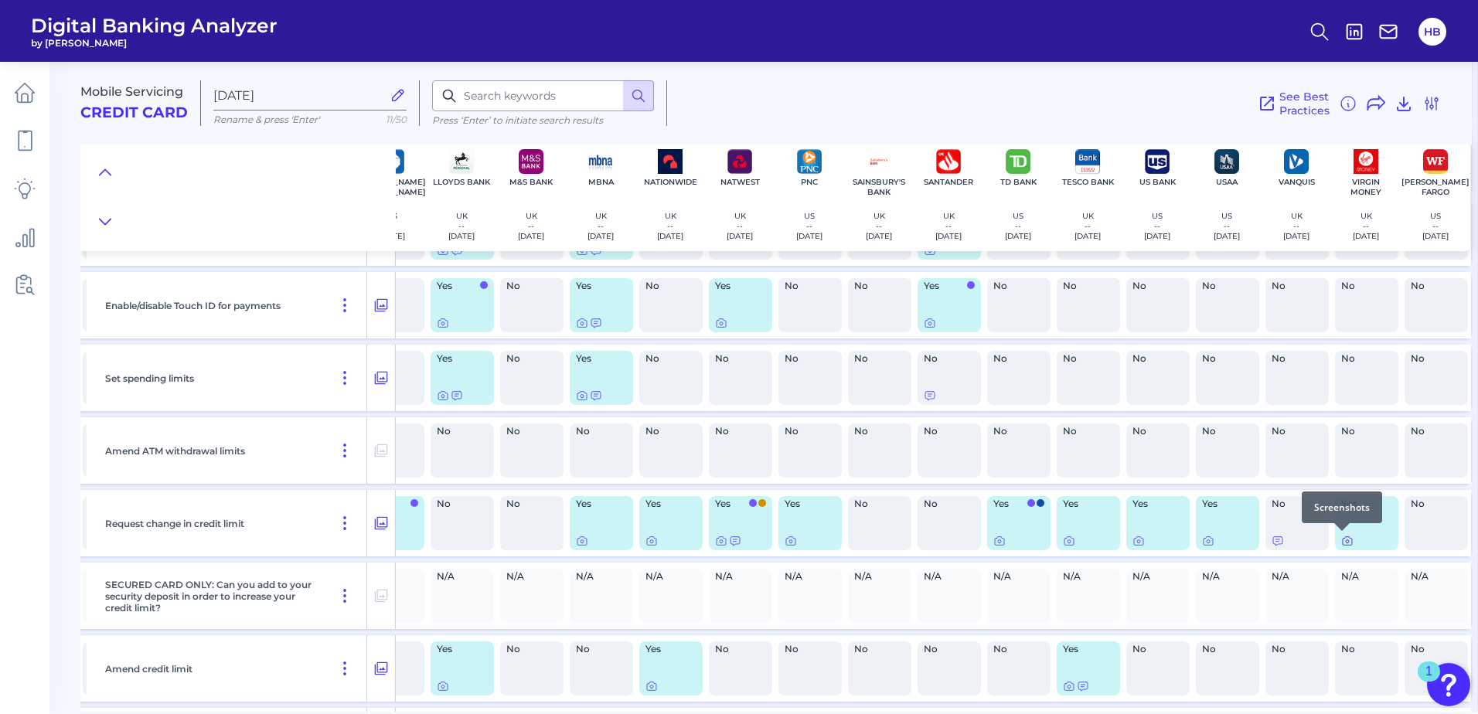
click at [1346, 543] on icon at bounding box center [1347, 541] width 3 height 3
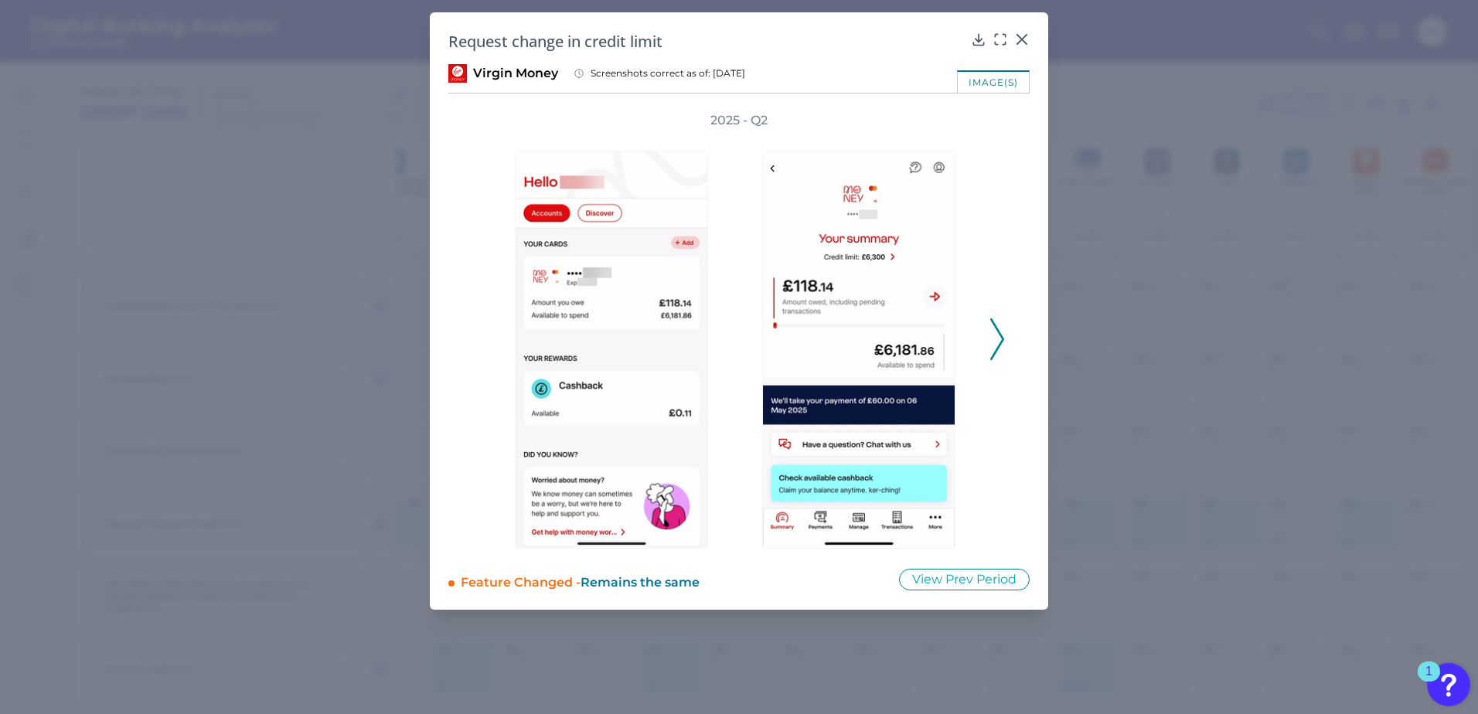
click at [996, 332] on icon at bounding box center [997, 339] width 14 height 42
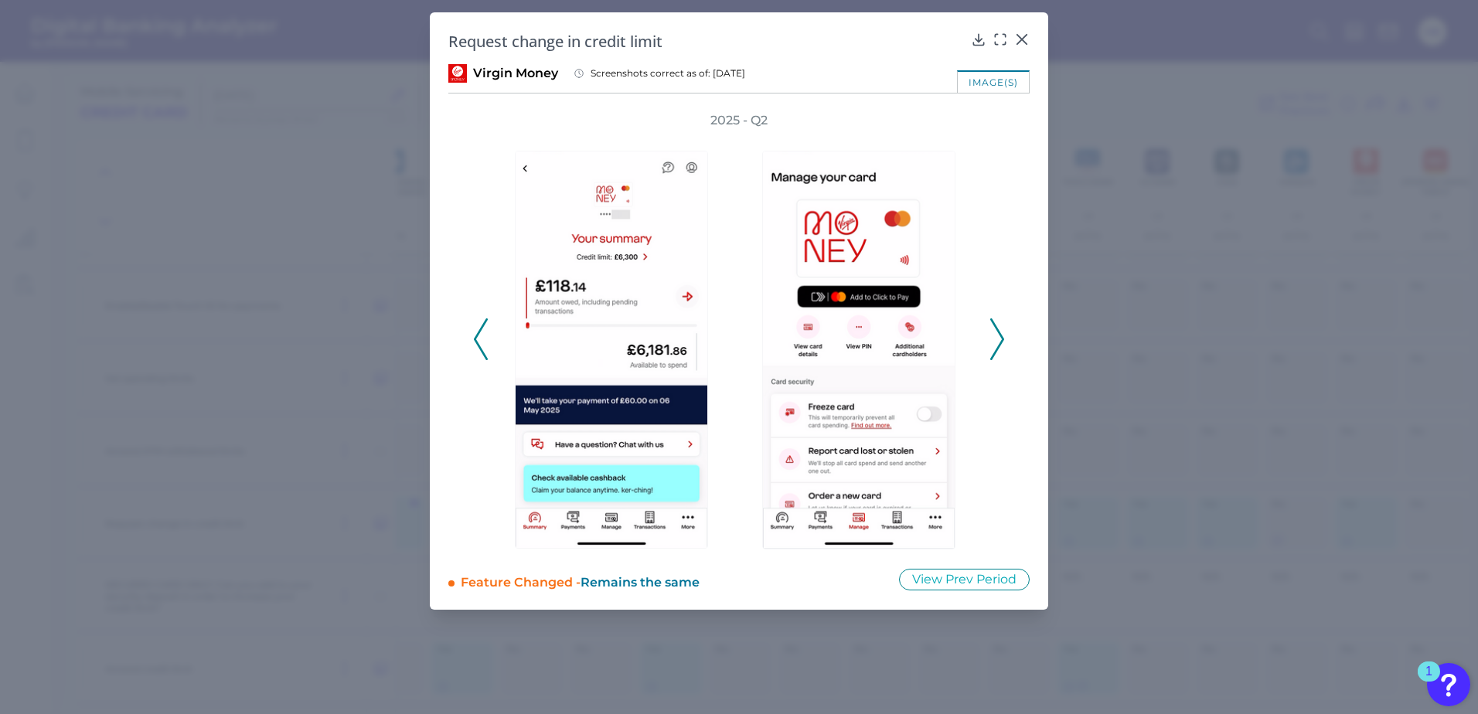
click at [996, 332] on icon at bounding box center [997, 339] width 14 height 42
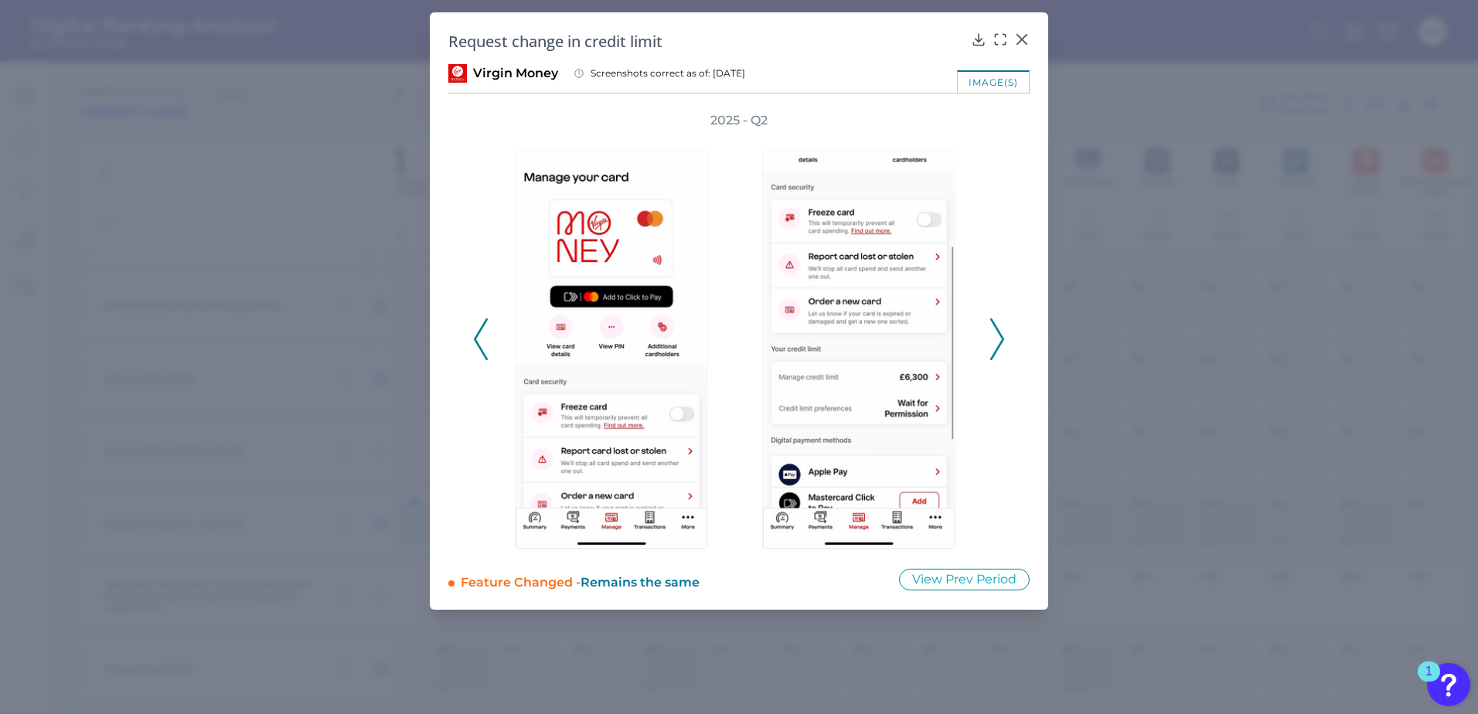
scroll to position [10553, 1088]
click at [1022, 32] on icon at bounding box center [1021, 39] width 15 height 15
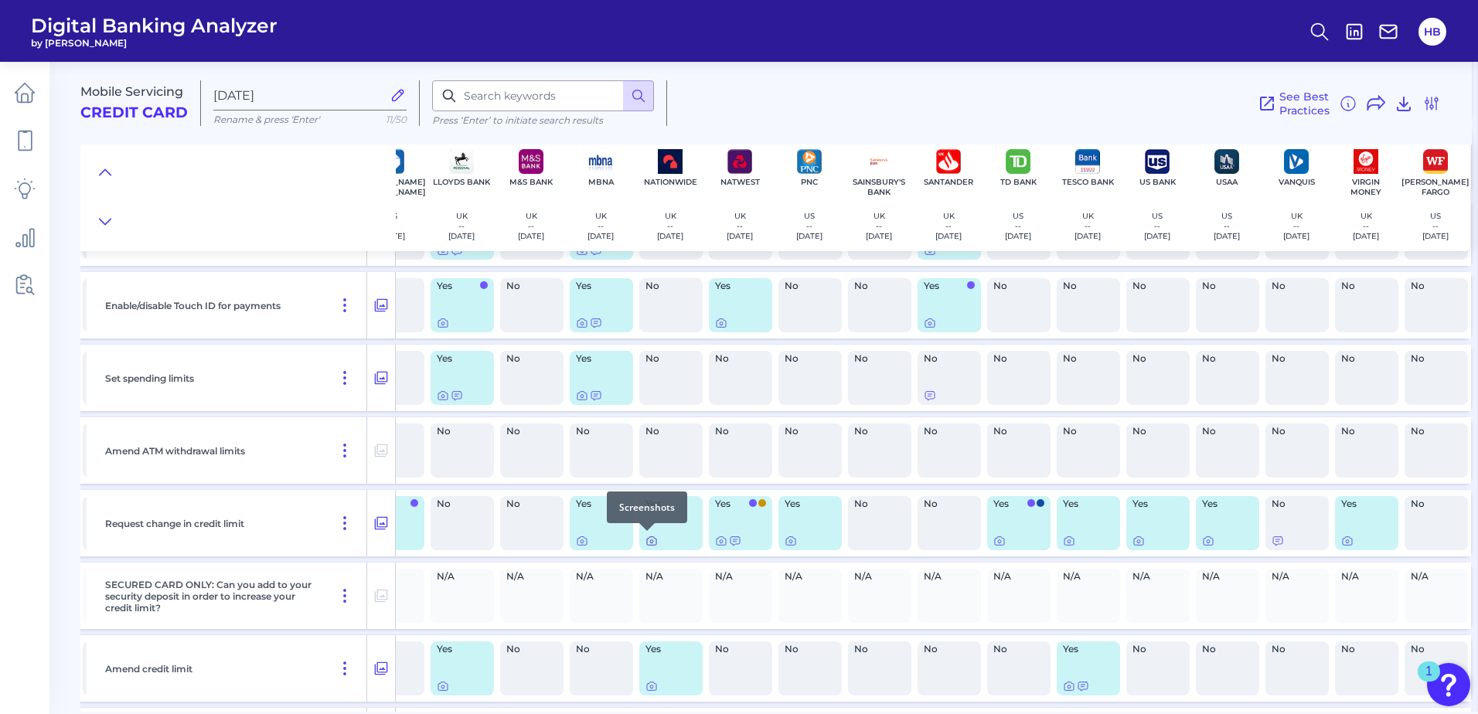
click at [645, 540] on icon at bounding box center [651, 541] width 12 height 12
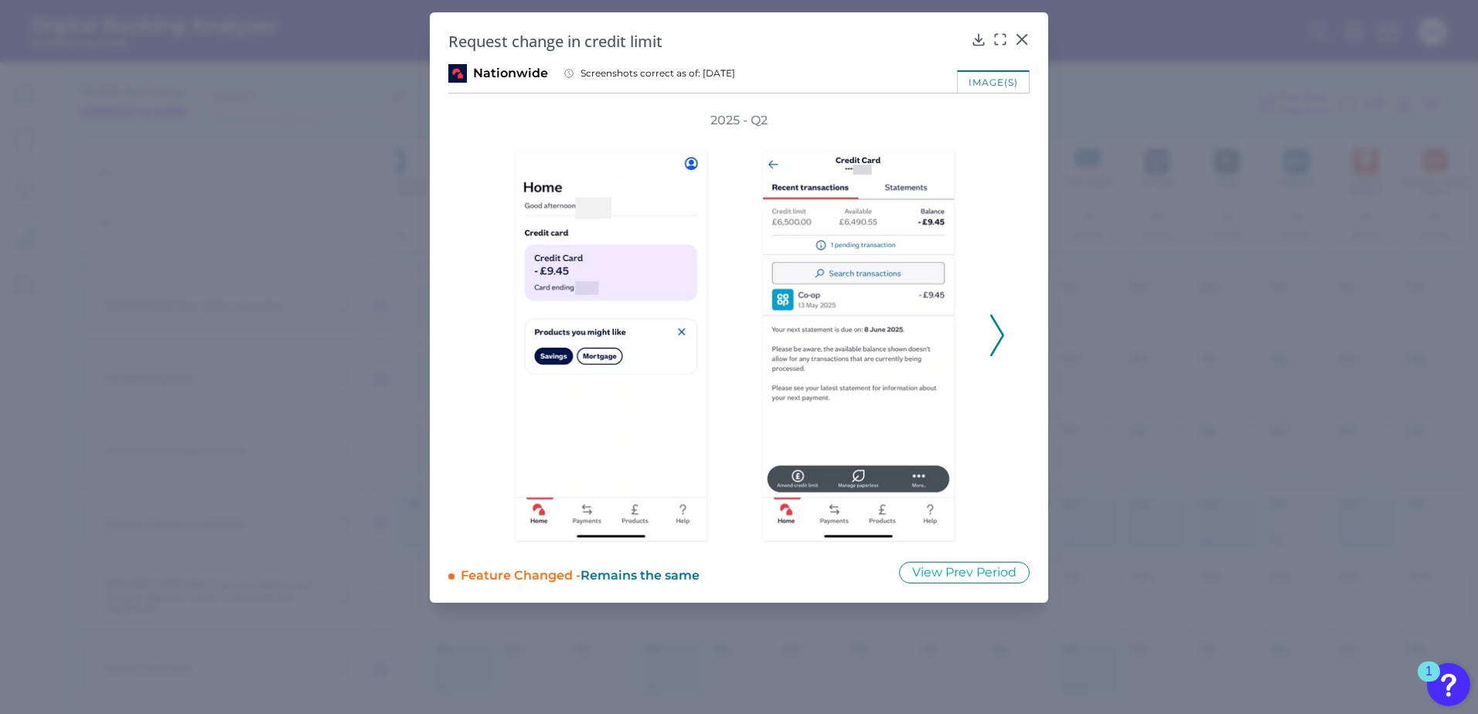
click at [997, 331] on icon at bounding box center [997, 336] width 14 height 42
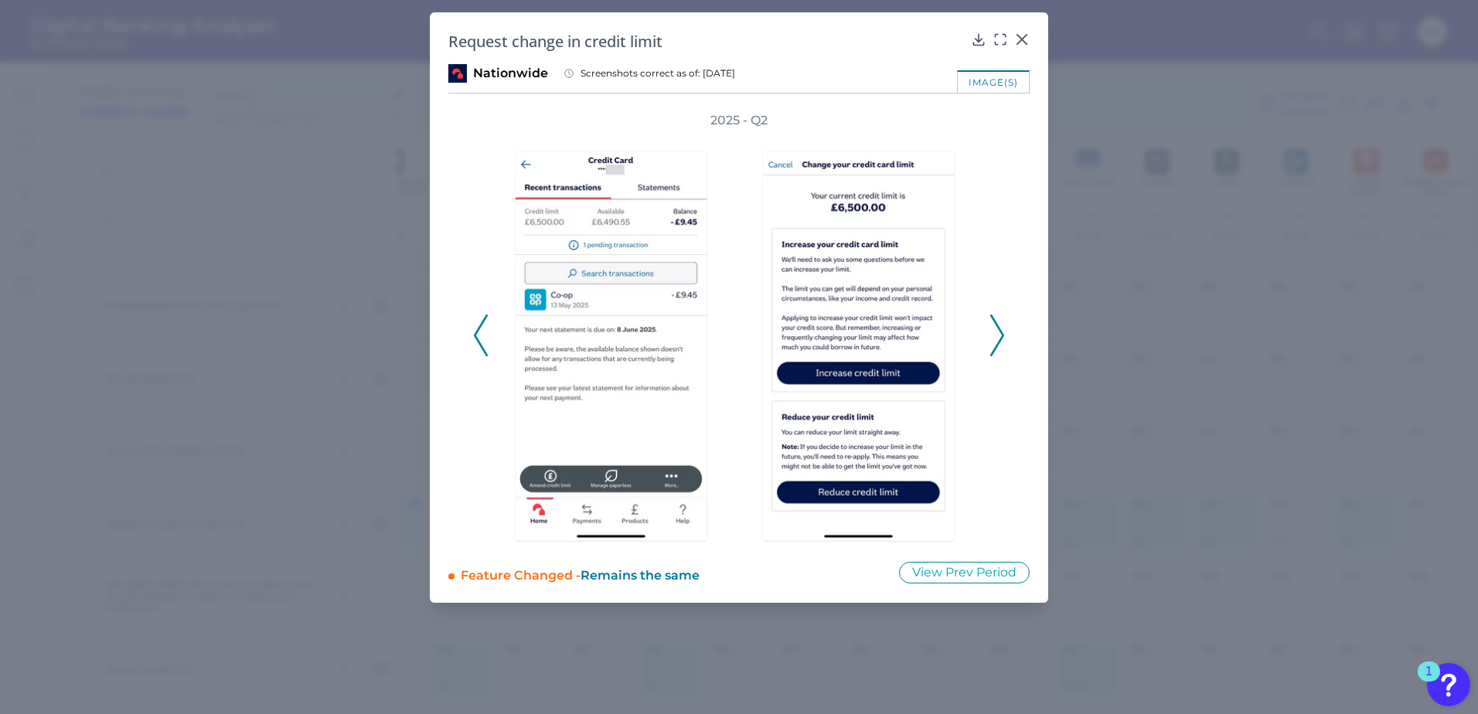
click at [476, 331] on icon at bounding box center [481, 336] width 14 height 42
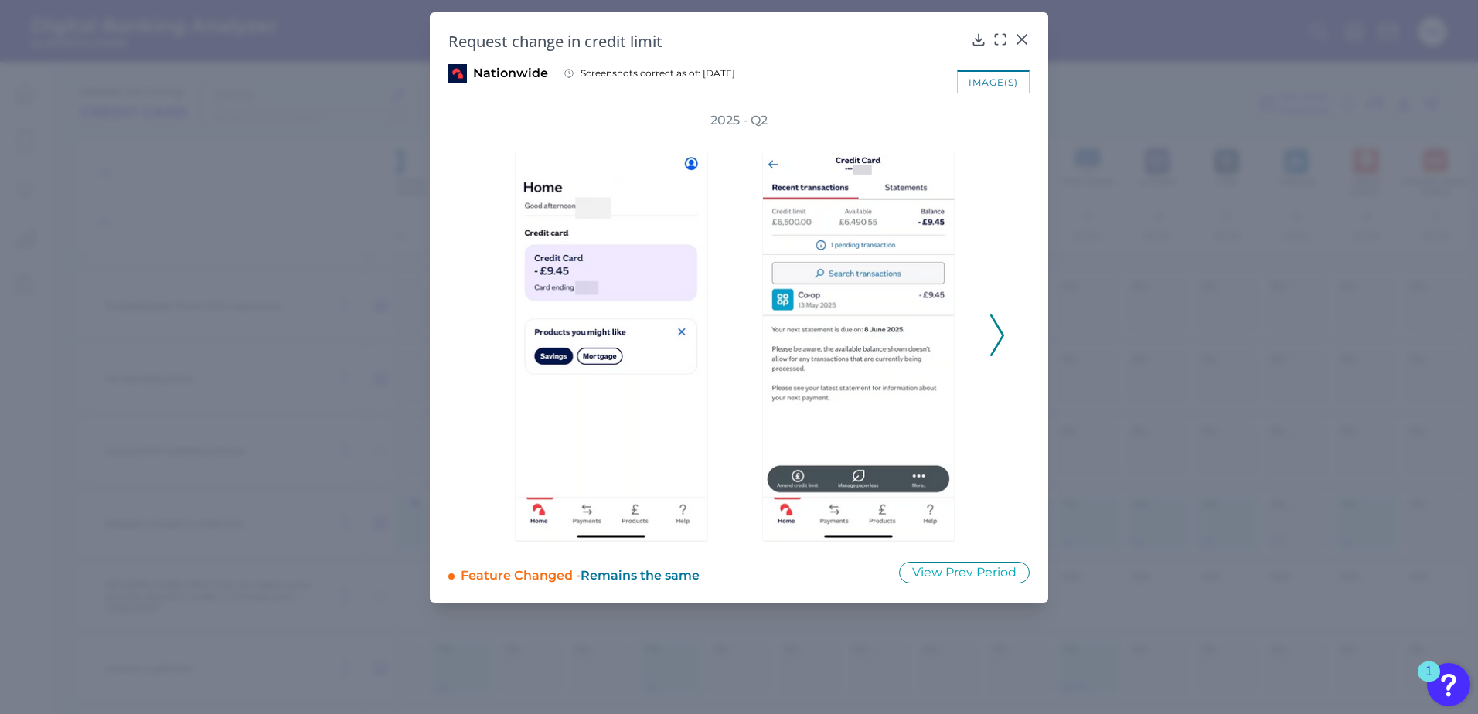
click at [998, 329] on polyline at bounding box center [997, 335] width 12 height 39
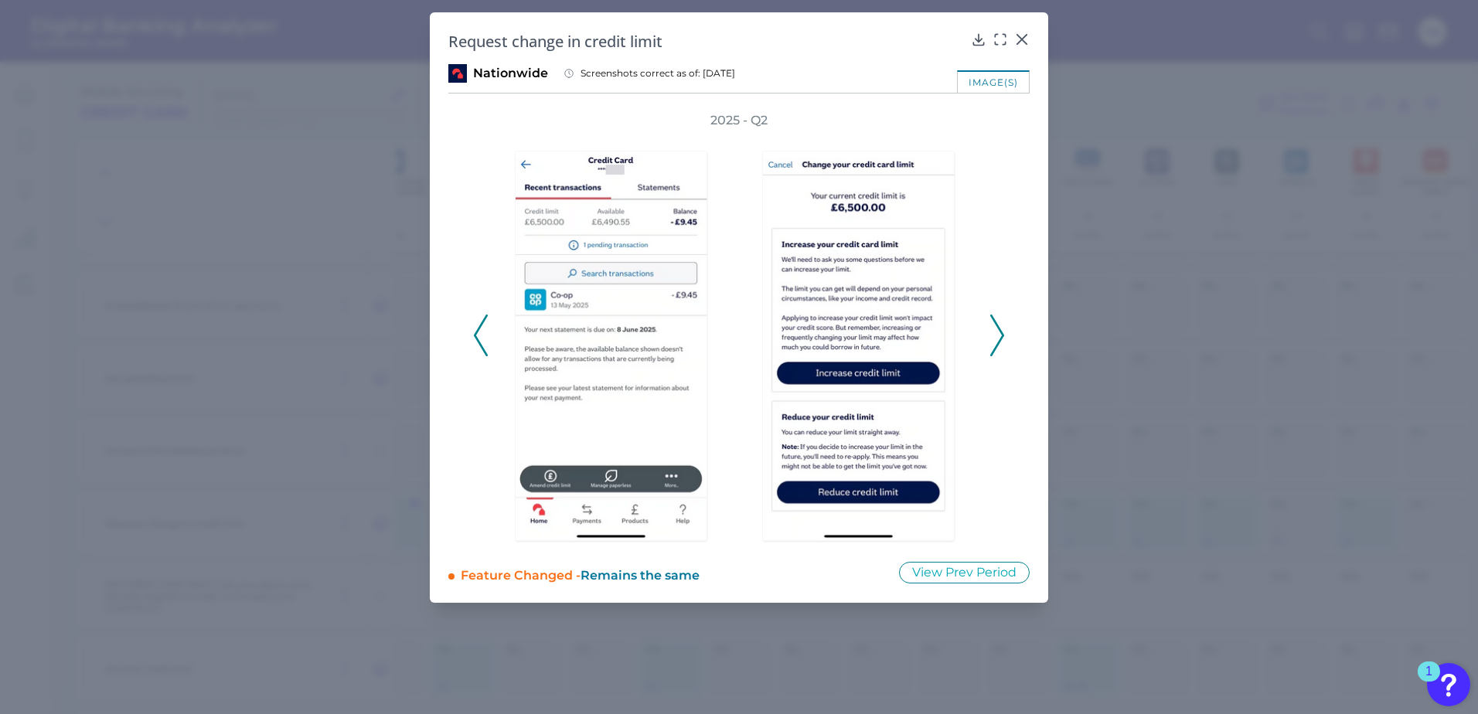
click at [998, 329] on polyline at bounding box center [997, 335] width 12 height 39
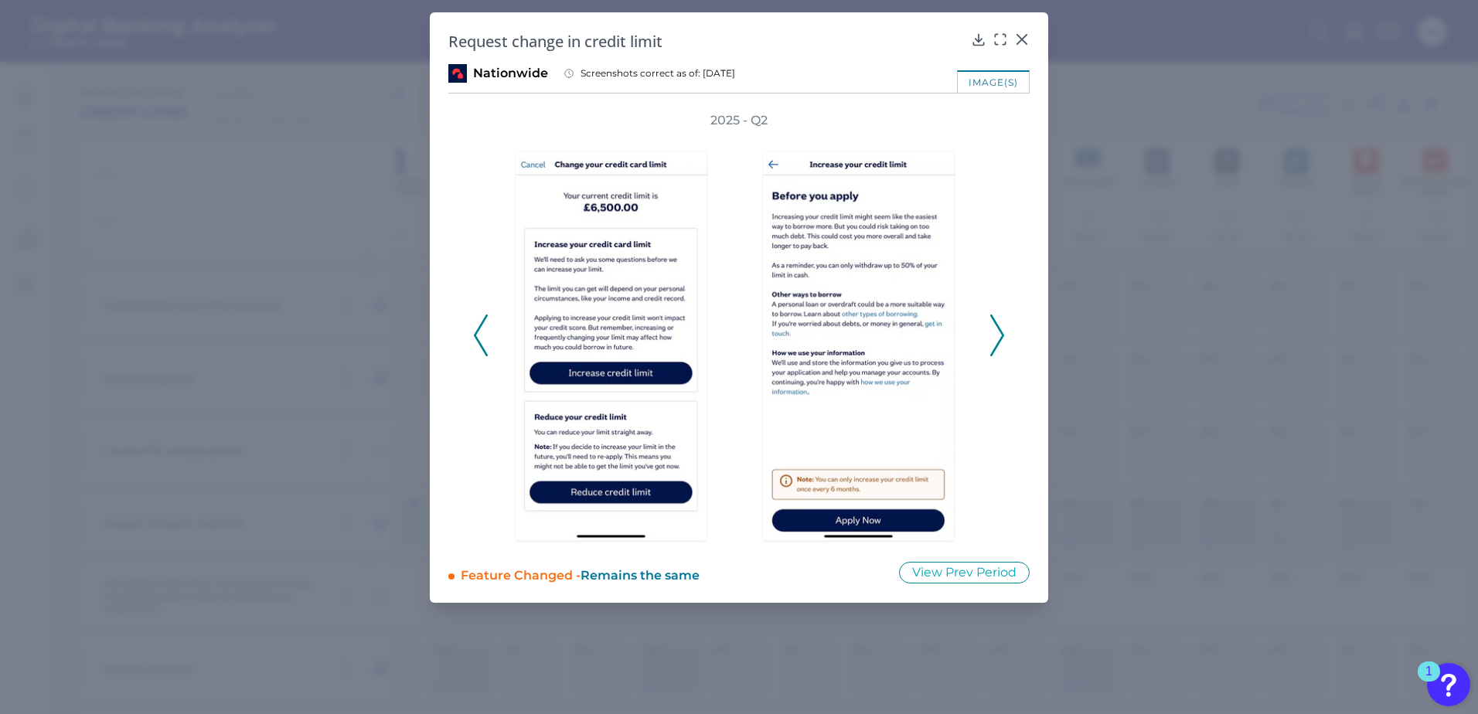
click at [998, 329] on polyline at bounding box center [997, 335] width 12 height 39
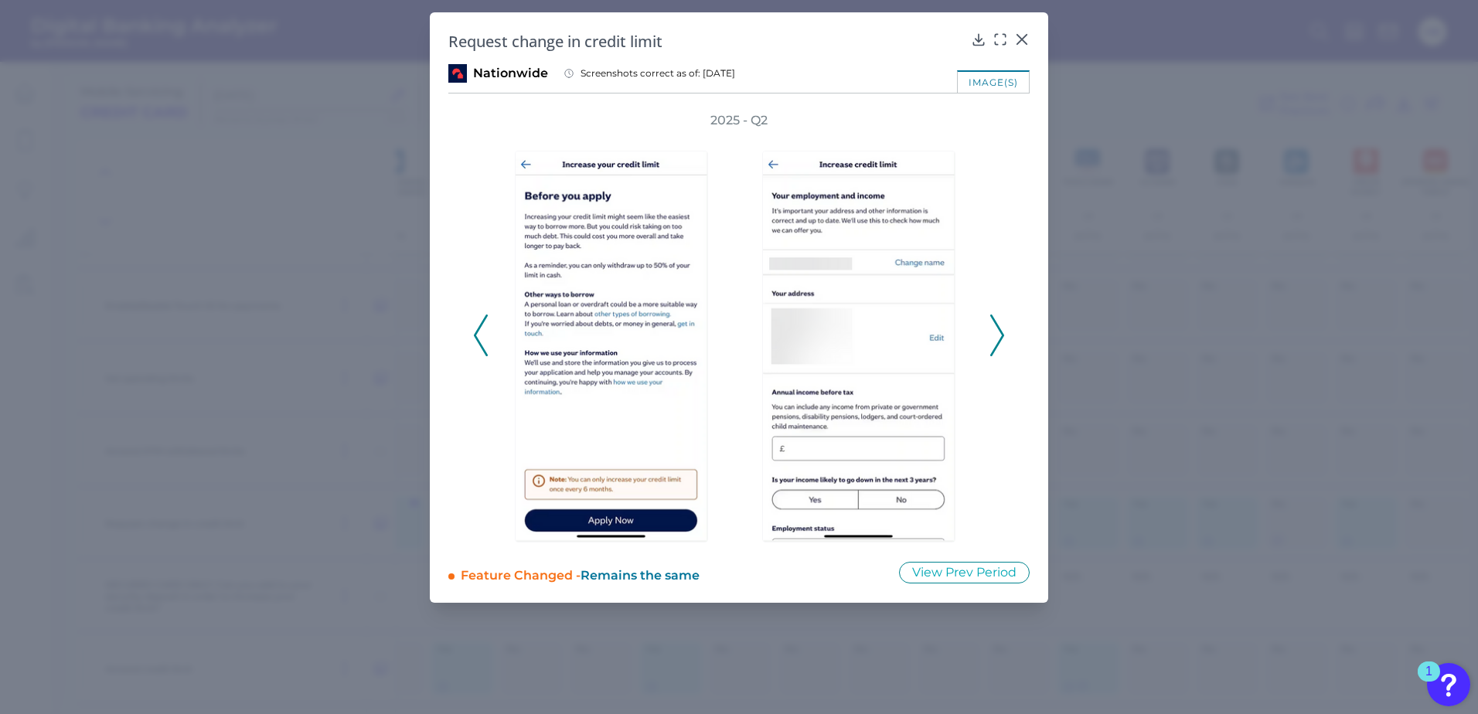
click at [999, 329] on polyline at bounding box center [997, 335] width 12 height 39
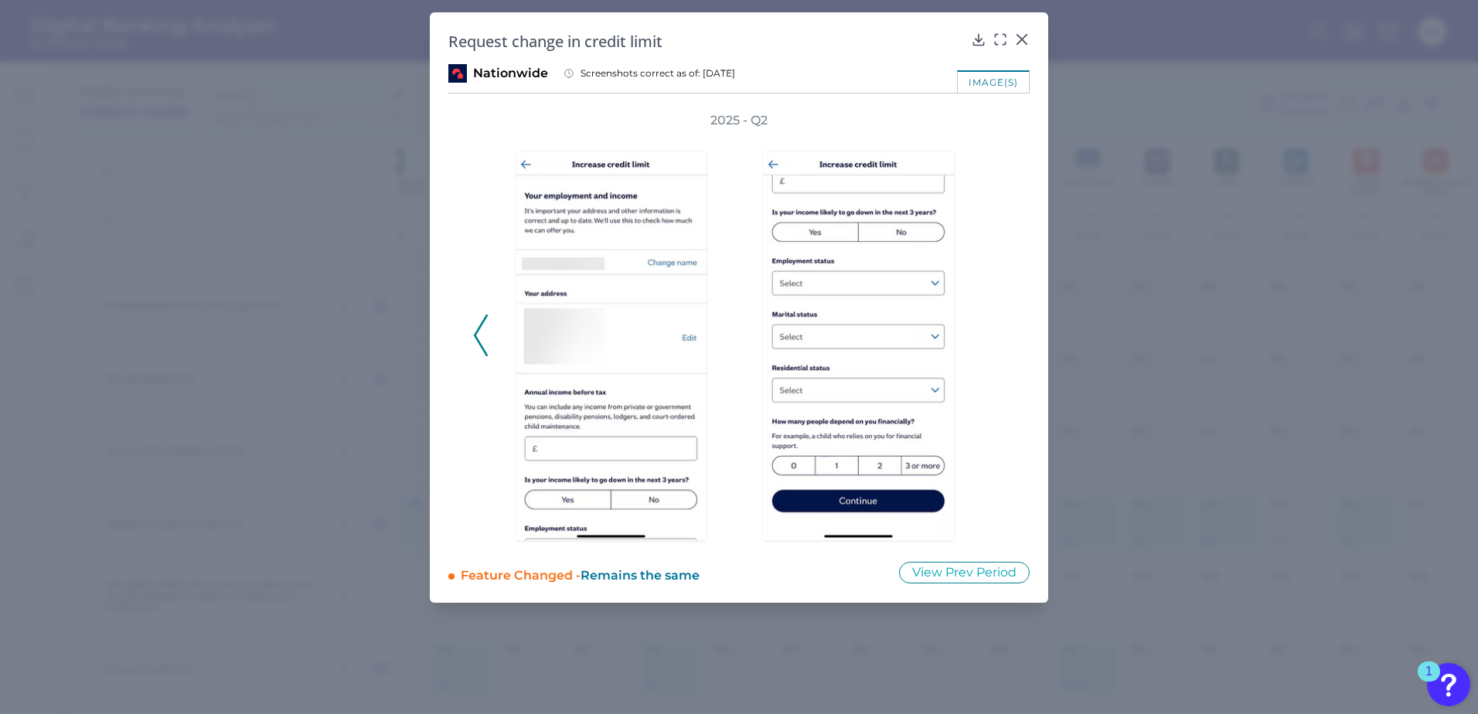
click at [999, 329] on div "2025 - Q2" at bounding box center [739, 327] width 532 height 431
click at [1023, 41] on icon at bounding box center [1021, 39] width 9 height 9
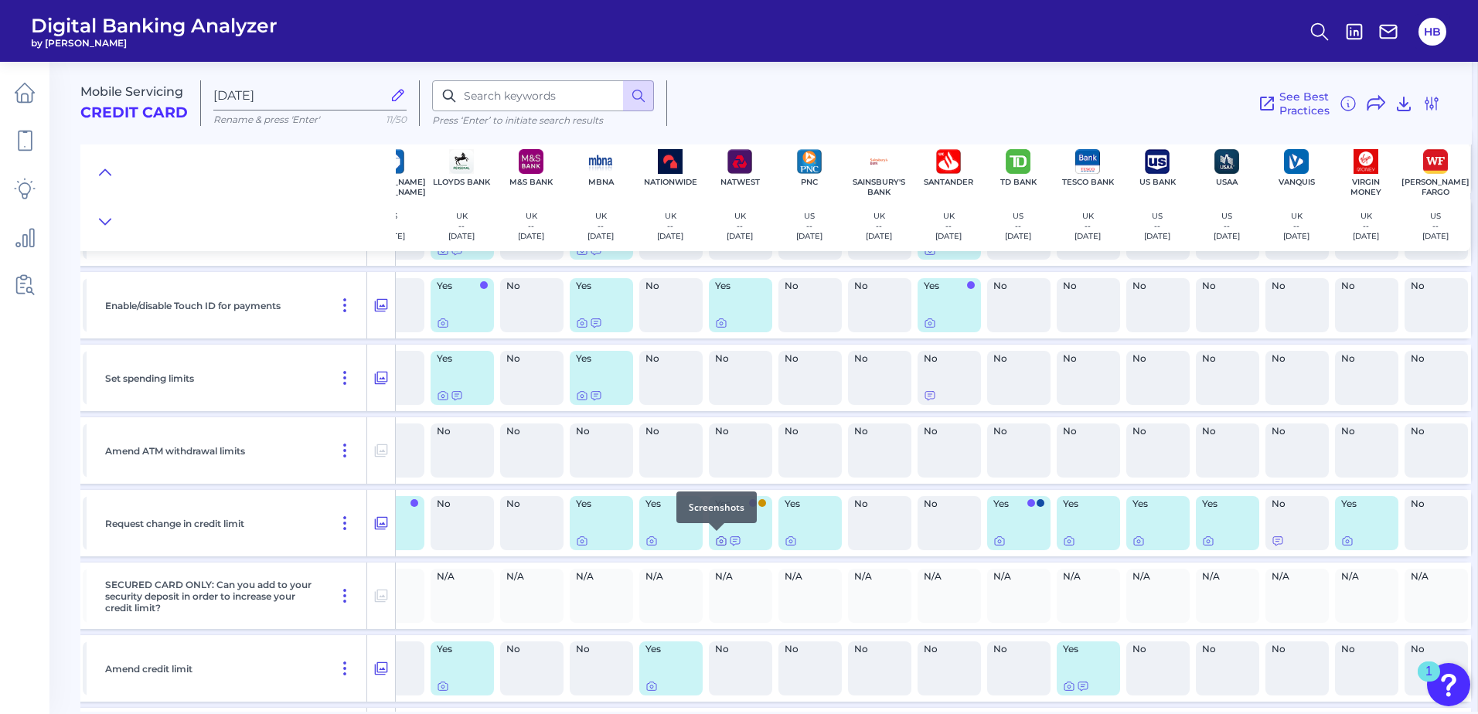
click at [720, 543] on icon at bounding box center [721, 541] width 3 height 3
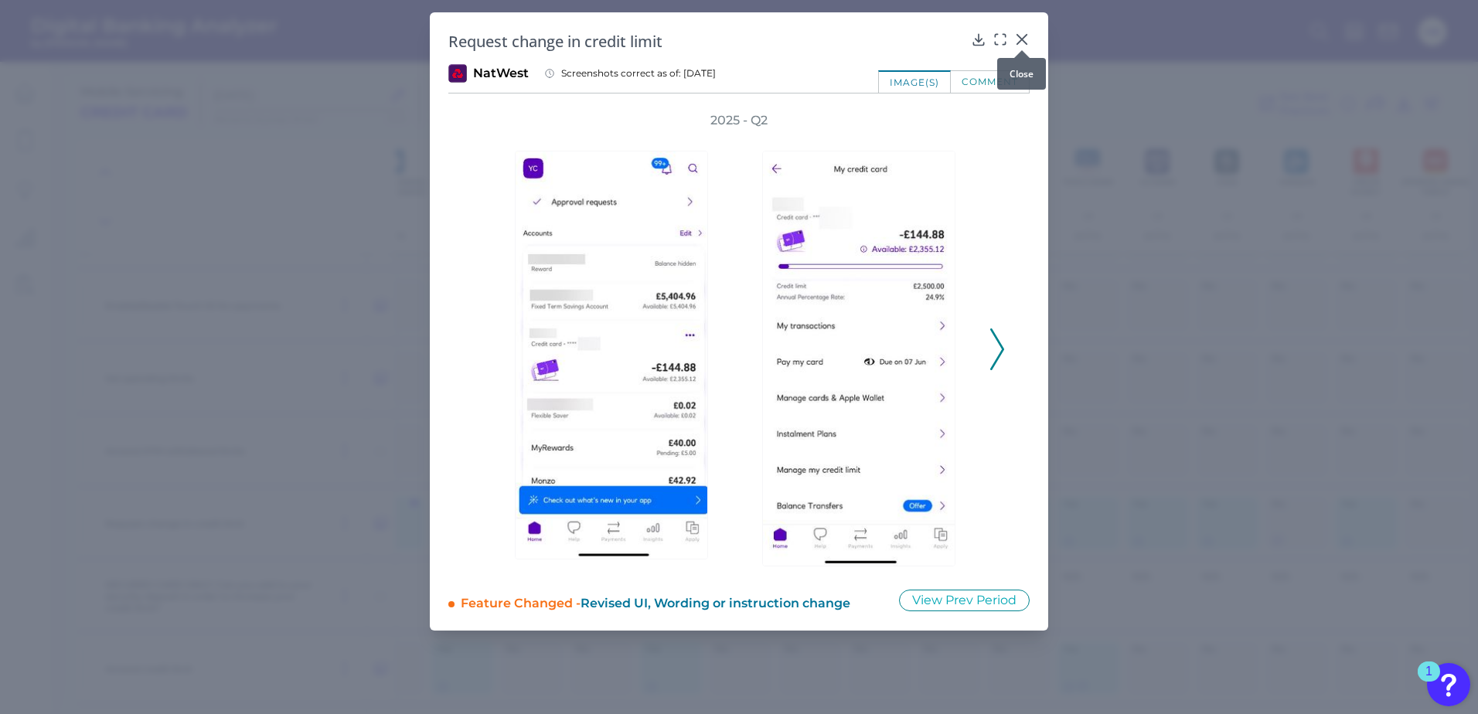
click at [1024, 33] on icon at bounding box center [1021, 39] width 15 height 15
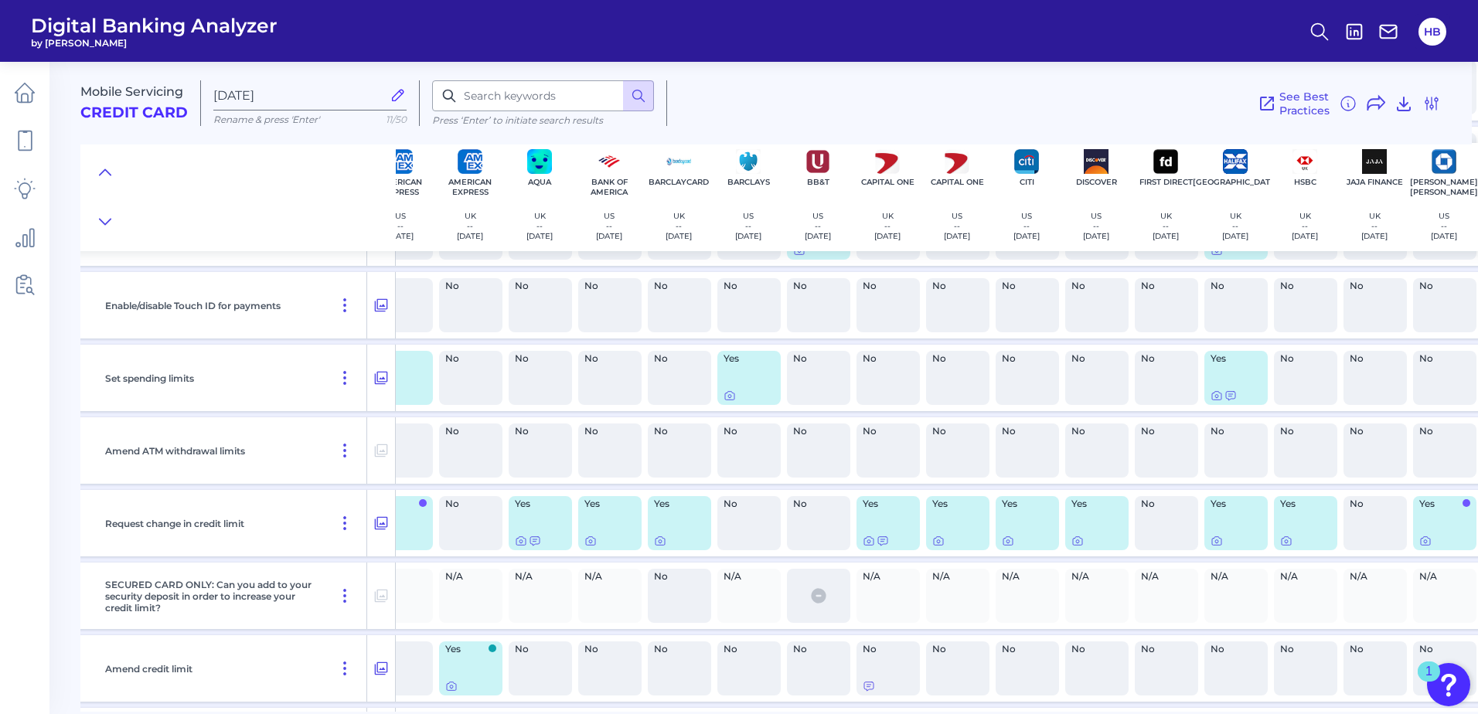
scroll to position [10553, 0]
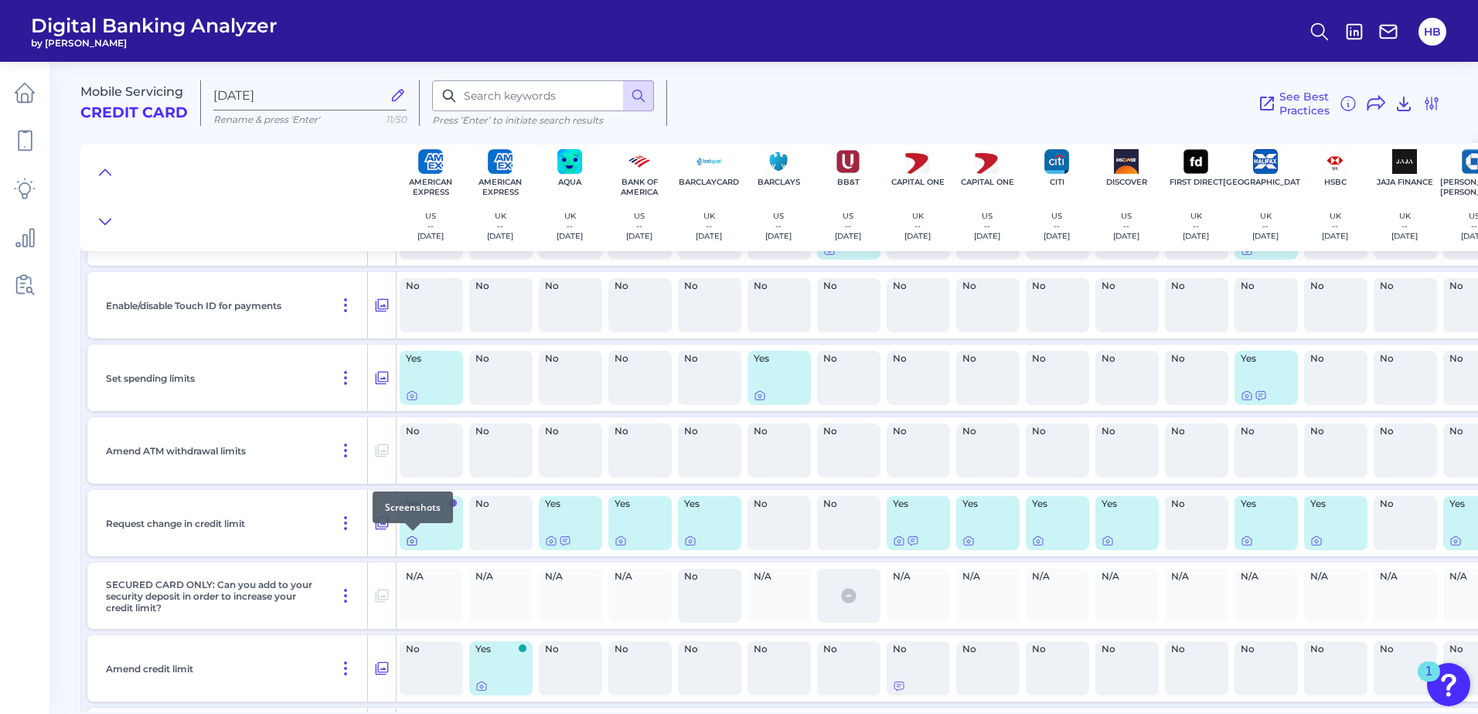
click at [414, 542] on icon at bounding box center [412, 541] width 12 height 12
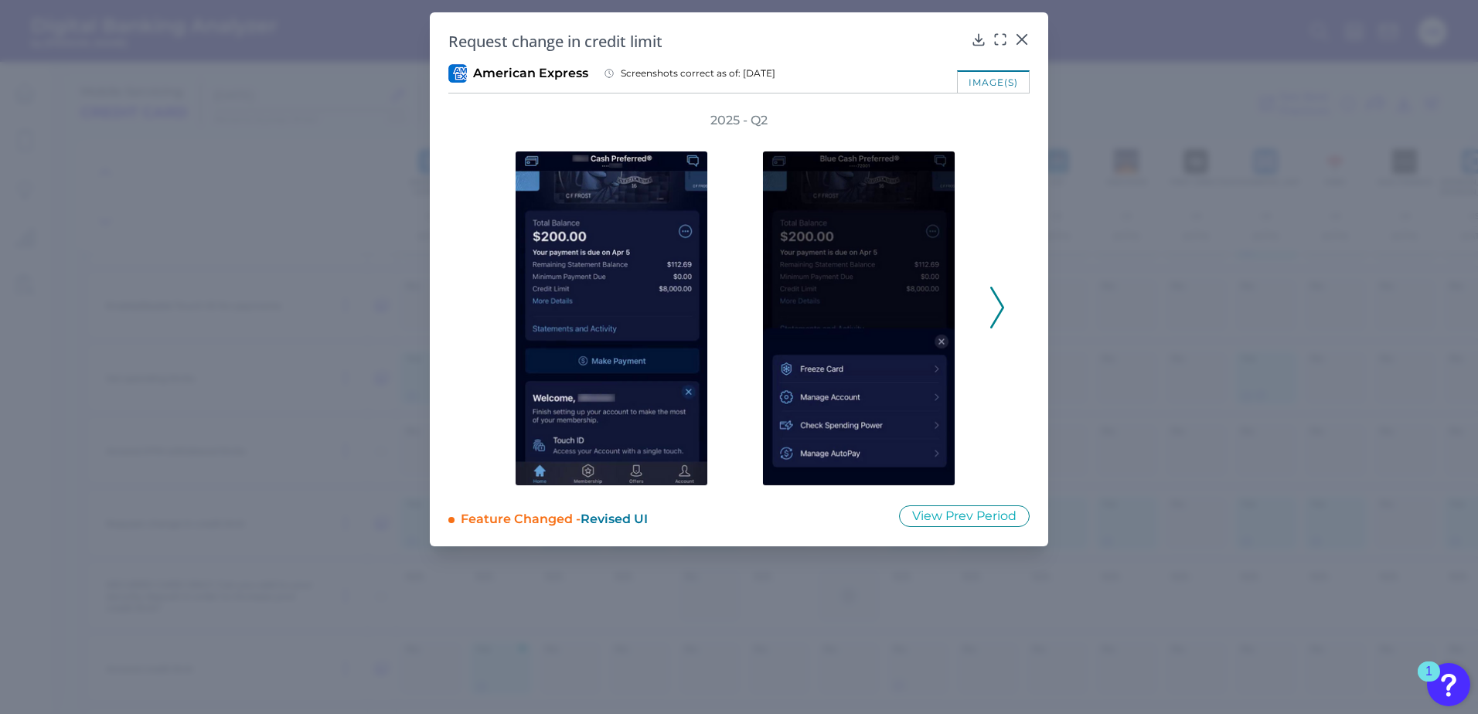
click at [1009, 43] on div "Request change in credit limit" at bounding box center [738, 41] width 581 height 21
click at [1019, 39] on icon at bounding box center [1021, 39] width 15 height 15
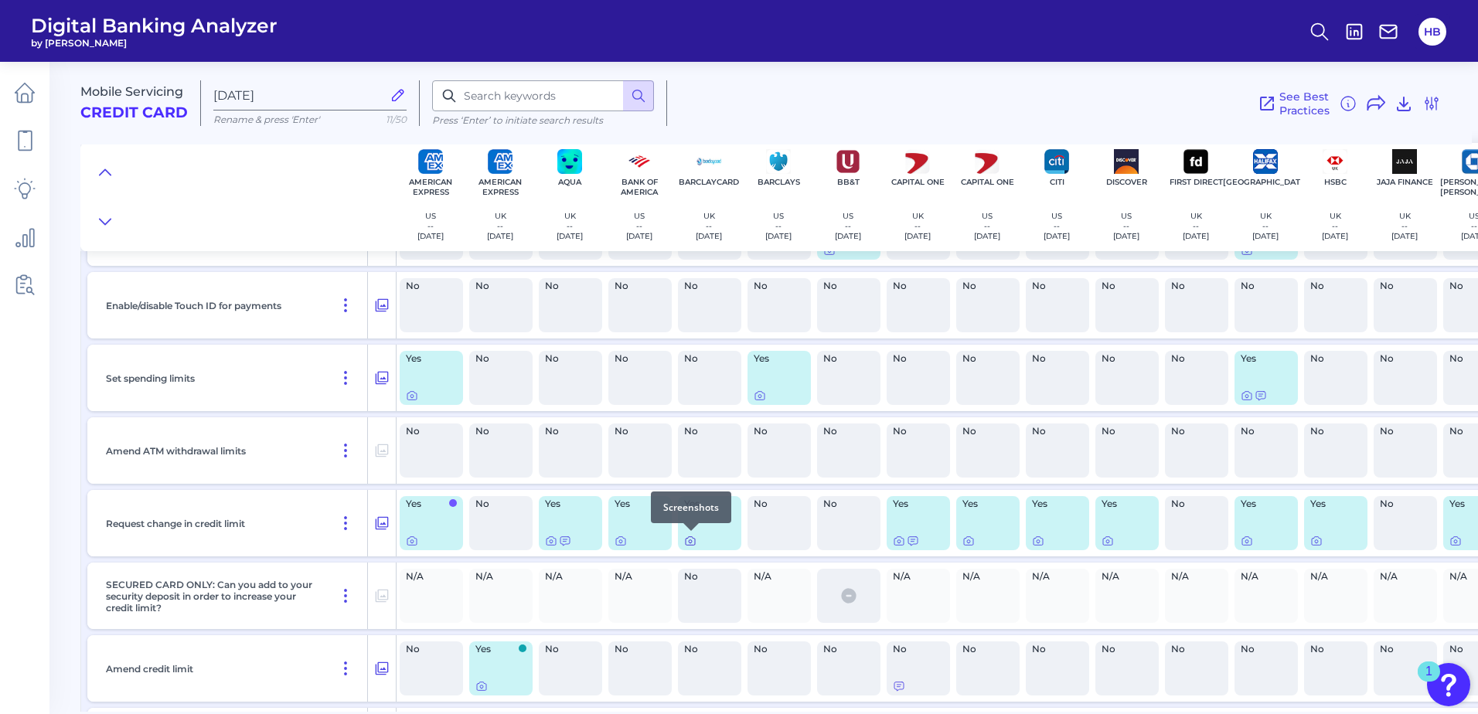
click at [688, 540] on icon at bounding box center [690, 541] width 12 height 12
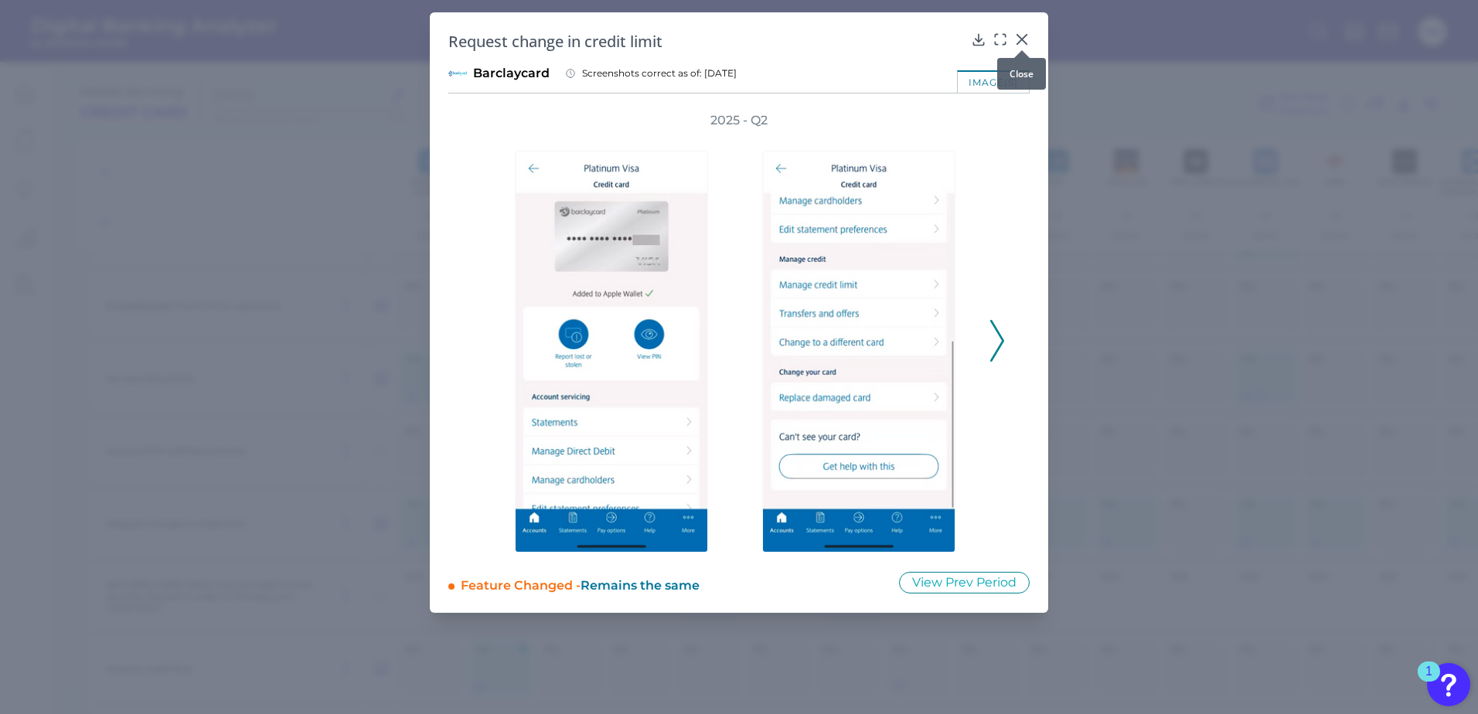
click at [1020, 45] on div at bounding box center [1021, 50] width 15 height 15
click at [1020, 42] on icon at bounding box center [1021, 39] width 9 height 9
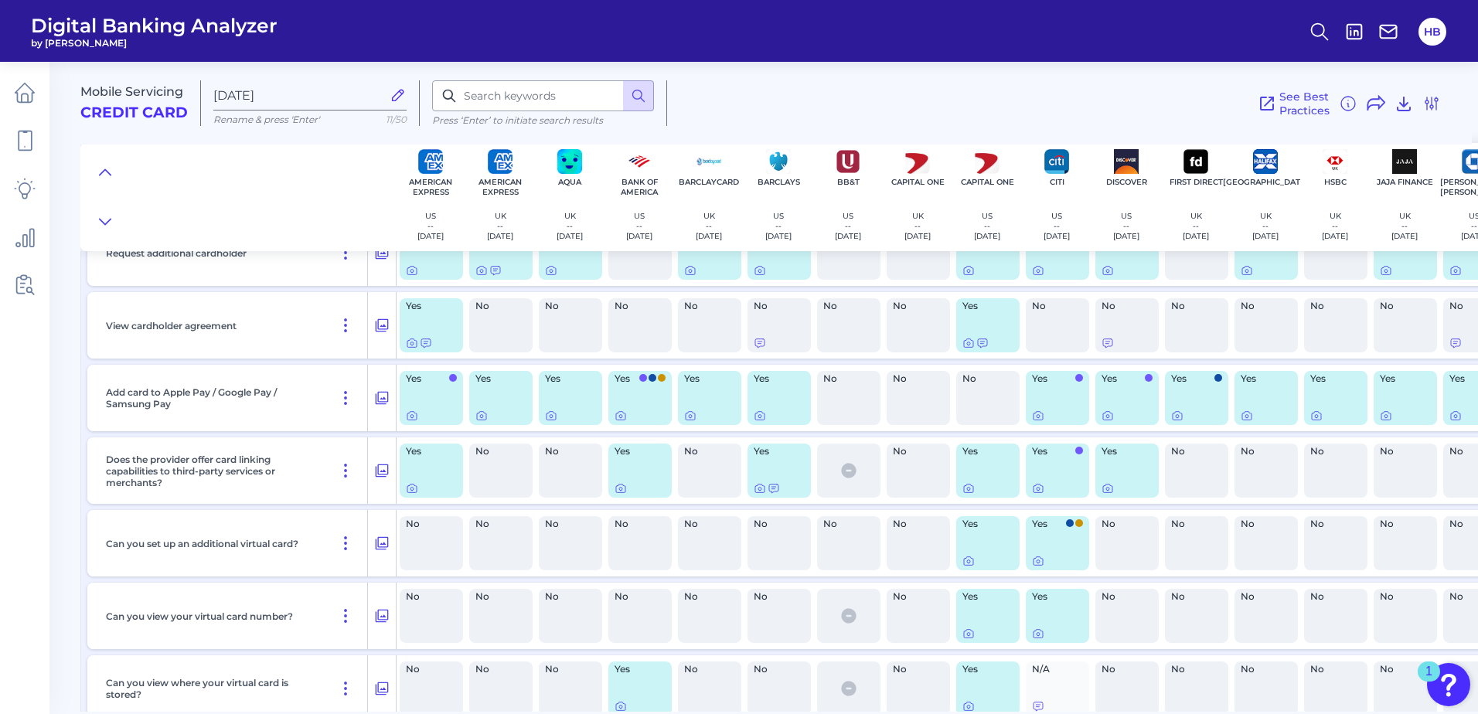
scroll to position [9471, 0]
